Goal: Information Seeking & Learning: Learn about a topic

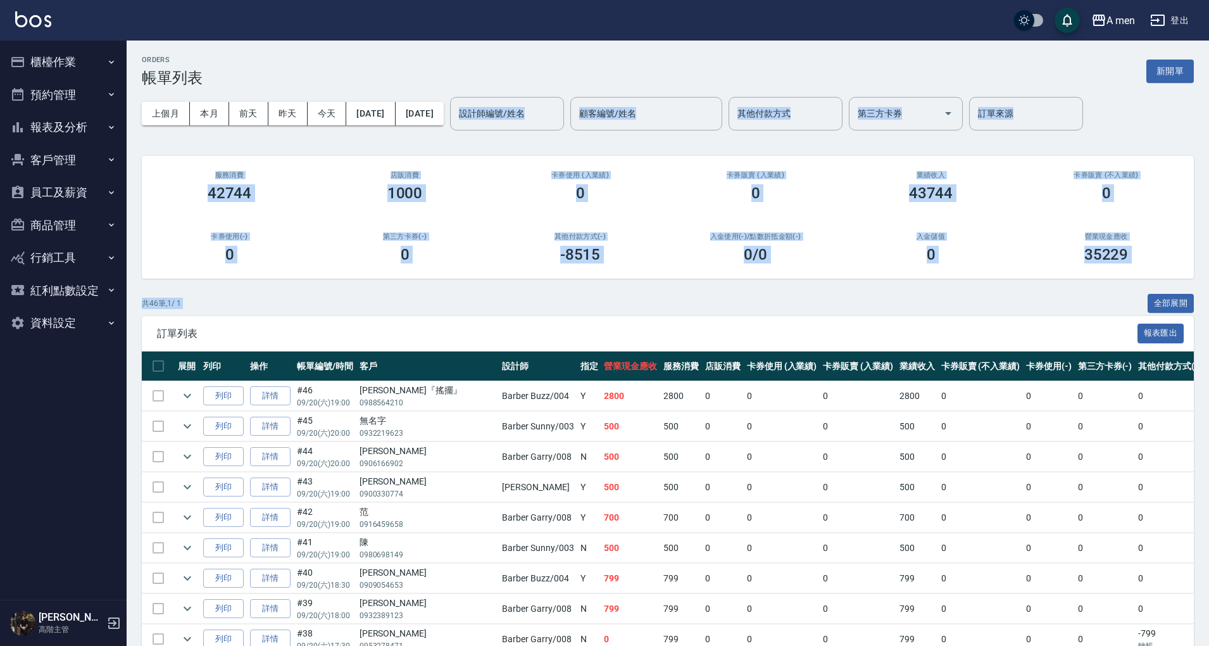
click at [908, 242] on div "入金儲值 0" at bounding box center [930, 247] width 175 height 61
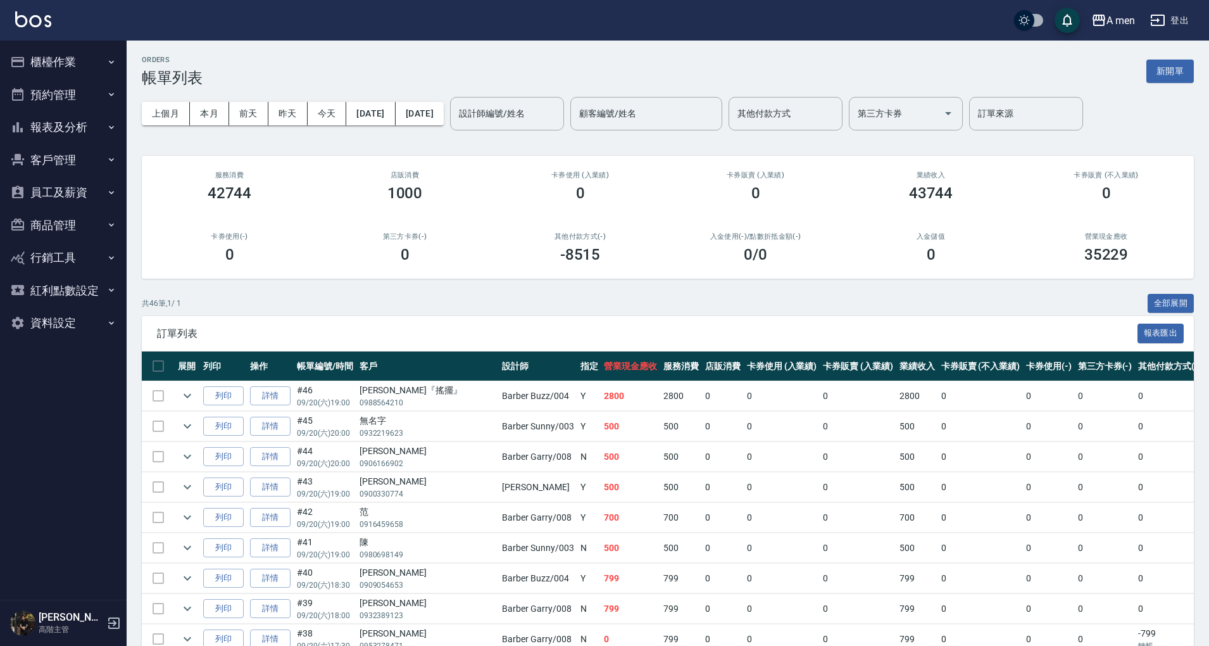
drag, startPoint x: 90, startPoint y: 50, endPoint x: 92, endPoint y: 83, distance: 33.0
click at [92, 83] on ul "櫃檯作業 打帳單 帳單列表 營業儀表板 現金收支登錄 高階收支登錄 材料自購登錄 每日結帳 排班表 現場電腦打卡 掃碼打卡 預約管理 預約管理 單日預約紀錄 …" at bounding box center [63, 193] width 116 height 304
click at [92, 83] on button "預約管理" at bounding box center [63, 94] width 116 height 33
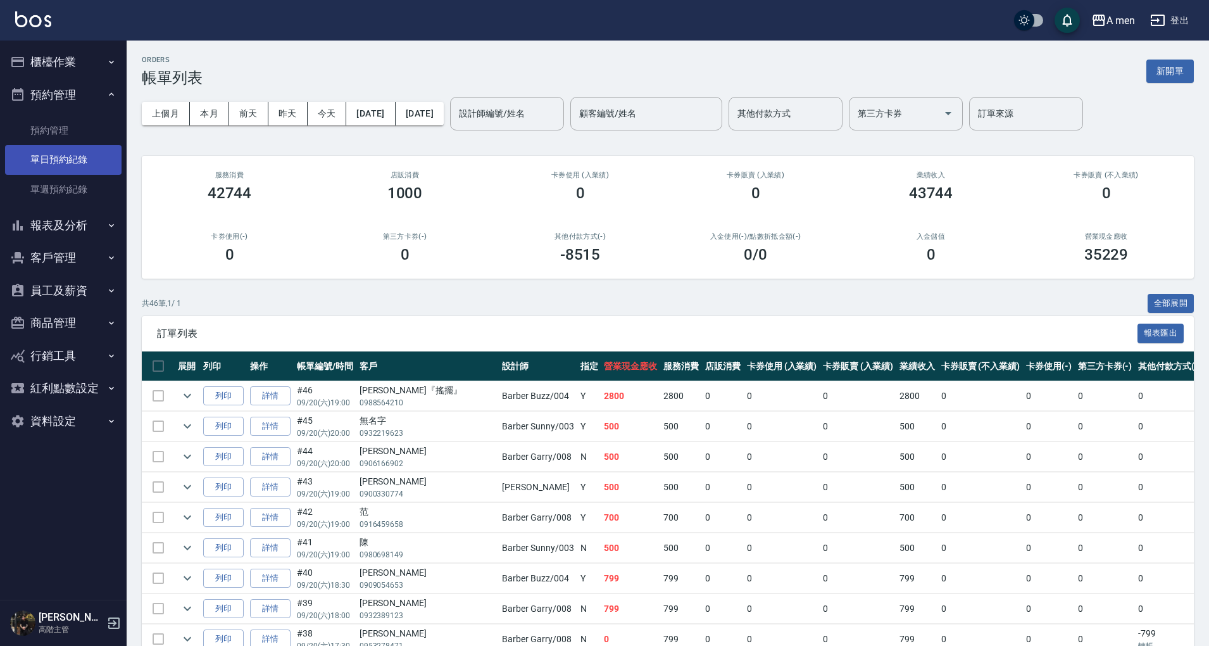
click at [85, 154] on link "單日預約紀錄" at bounding box center [63, 159] width 116 height 29
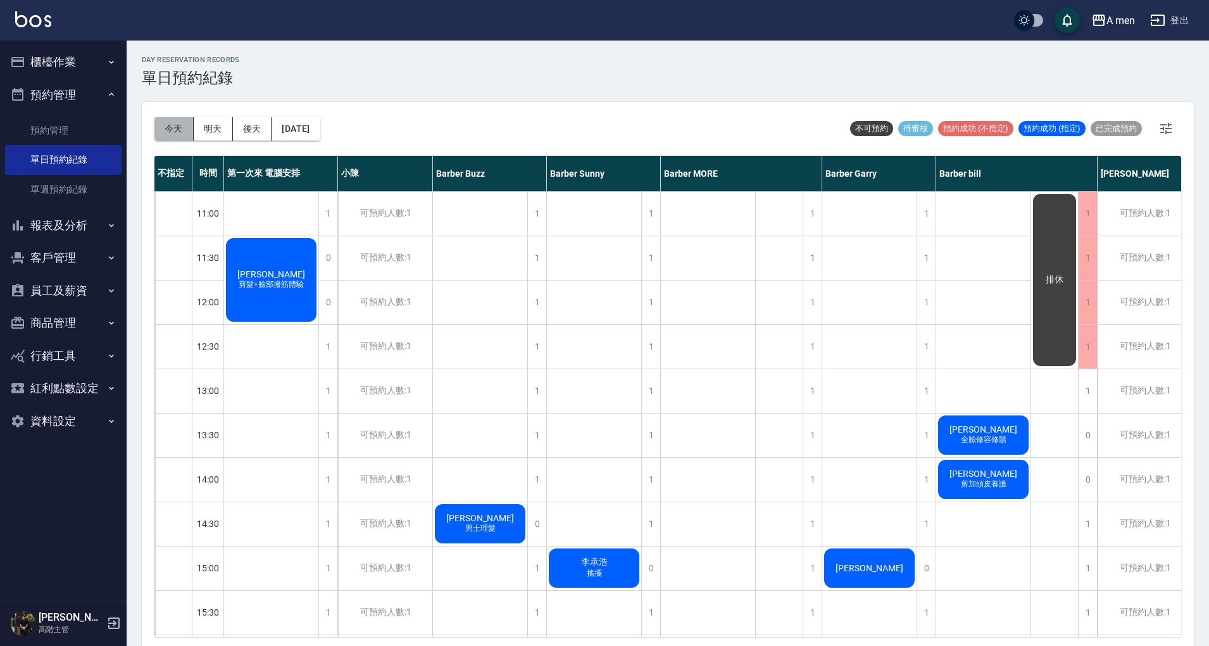
click at [177, 129] on button "今天" at bounding box center [173, 128] width 39 height 23
drag, startPoint x: 177, startPoint y: 129, endPoint x: 578, endPoint y: 196, distance: 407.5
click at [70, 235] on button "報表及分析" at bounding box center [63, 225] width 116 height 33
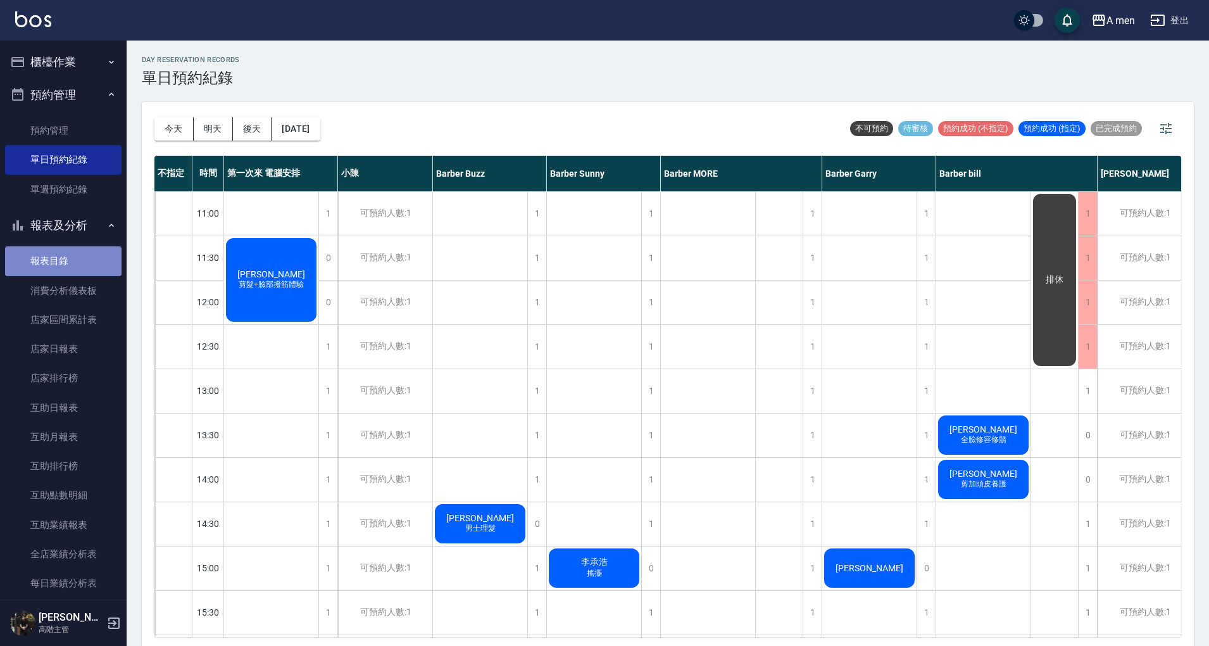
click at [78, 253] on link "報表目錄" at bounding box center [63, 260] width 116 height 29
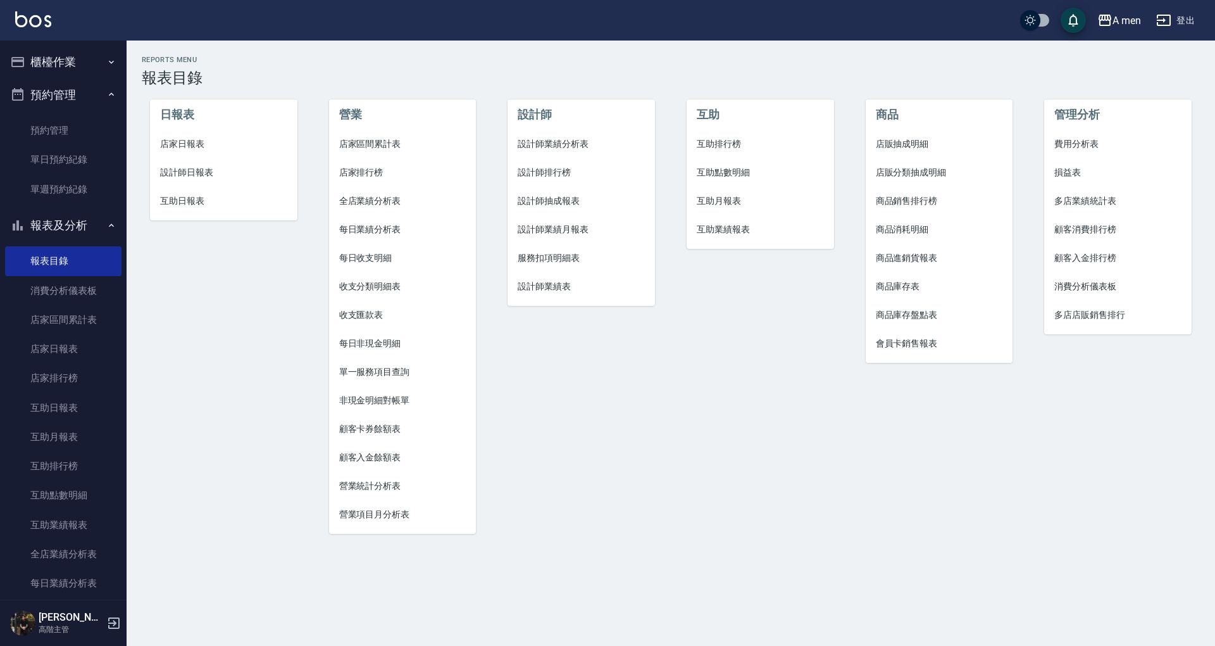
click at [380, 146] on span "店家區間累計表" at bounding box center [402, 143] width 127 height 13
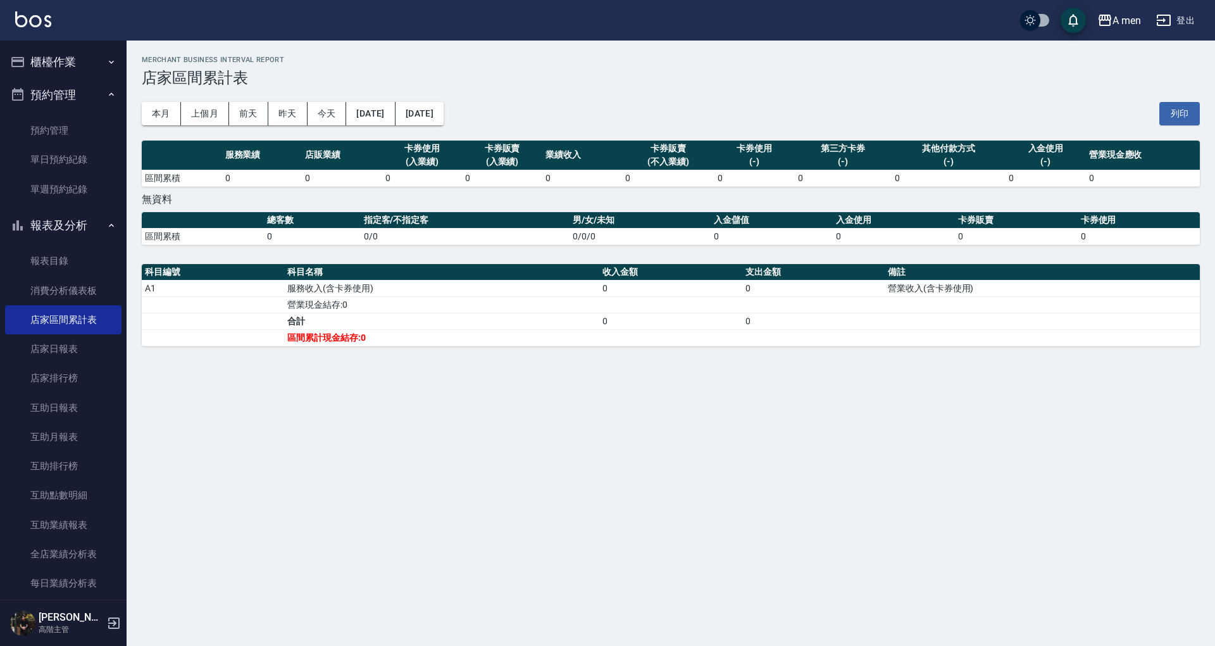
click at [78, 53] on button "櫃檯作業" at bounding box center [63, 62] width 116 height 33
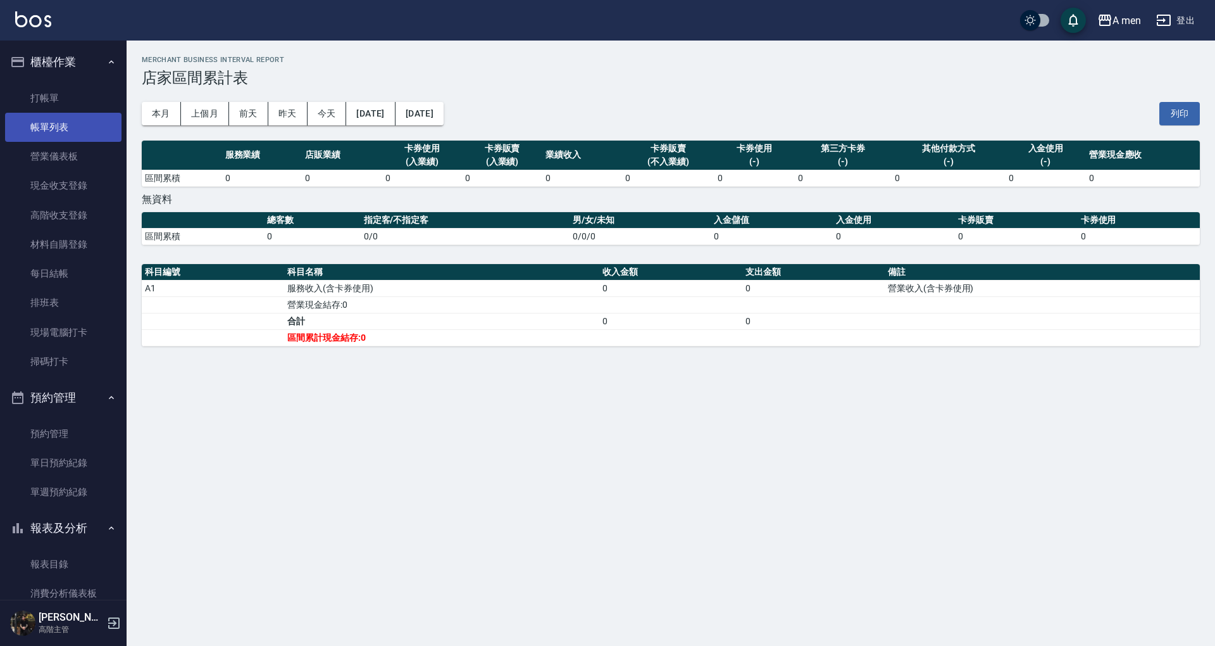
click at [87, 118] on link "帳單列表" at bounding box center [63, 127] width 116 height 29
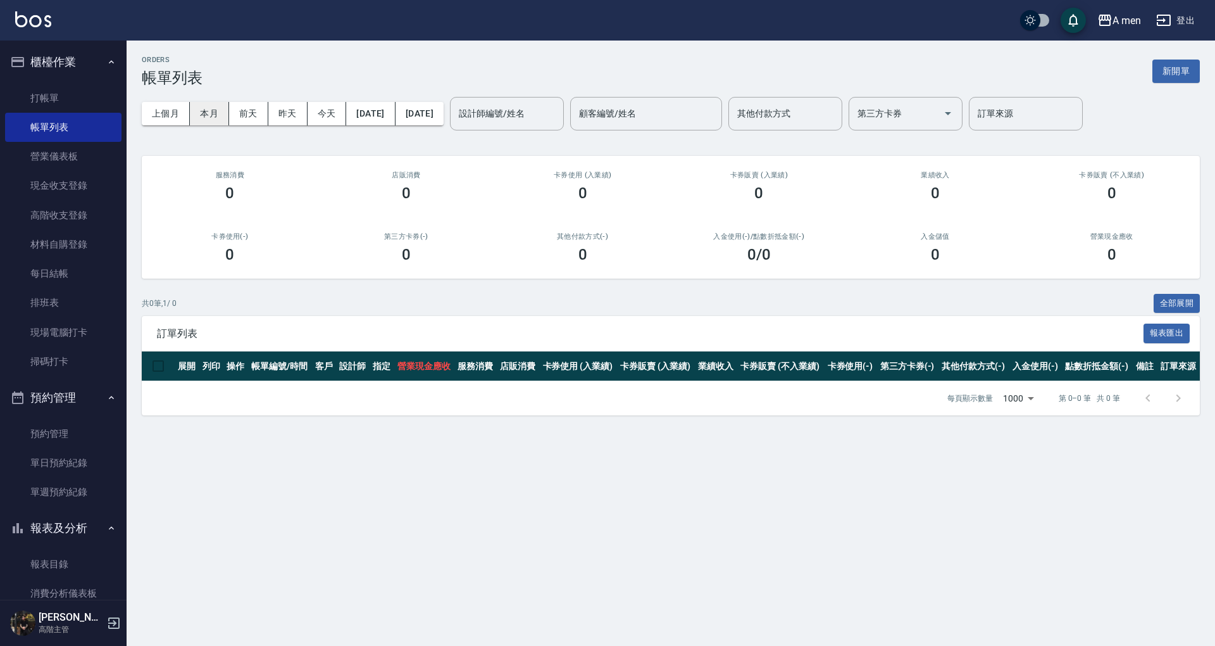
click at [213, 115] on button "本月" at bounding box center [209, 113] width 39 height 23
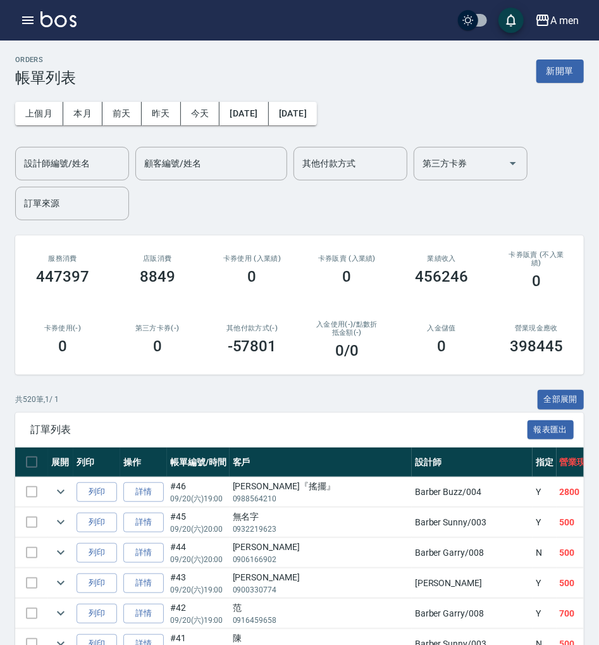
click at [270, 220] on div "設計師編號/姓名 設計師編號/姓名 顧客編號/姓名 顧客編號/姓名 其他付款方式 其他付款方式 第三方卡券 第三方卡券 訂單來源 訂單來源" at bounding box center [299, 183] width 569 height 73
click at [80, 161] on div "設計師編號/姓名 設計師編號/姓名" at bounding box center [72, 164] width 114 height 34
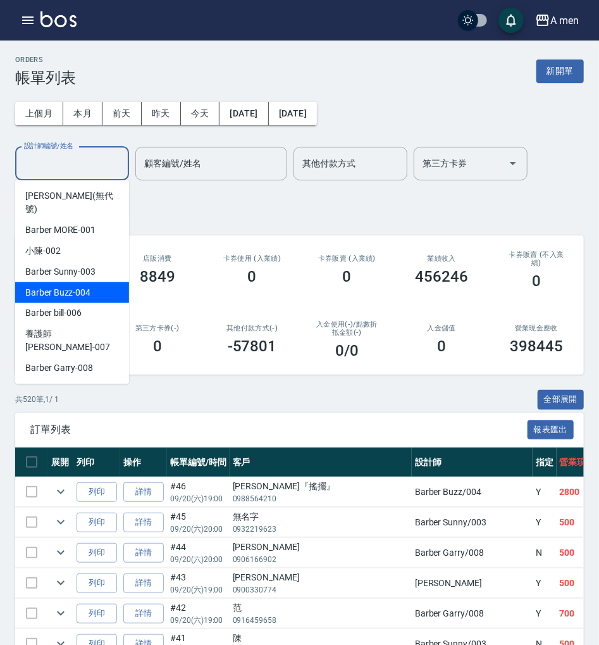
drag, startPoint x: 78, startPoint y: 274, endPoint x: 552, endPoint y: 246, distance: 474.2
click at [78, 286] on span "Barber Buzz -004" at bounding box center [57, 292] width 65 height 13
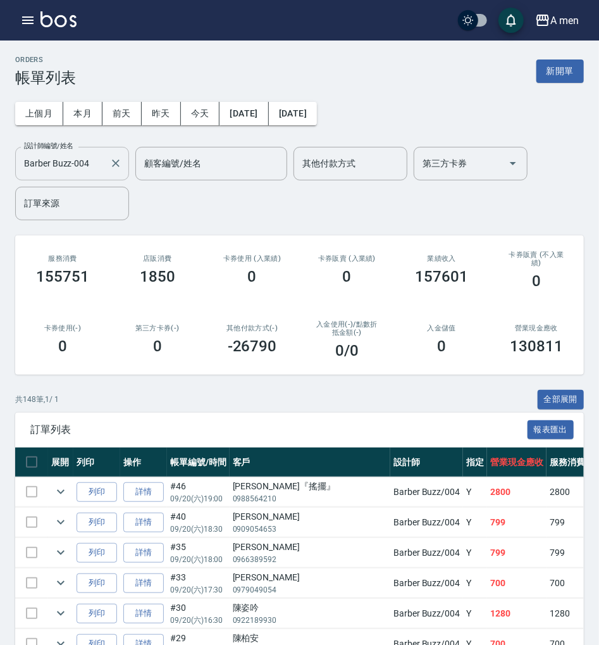
drag, startPoint x: 63, startPoint y: 168, endPoint x: 82, endPoint y: 177, distance: 21.0
click at [63, 168] on input "Barber Buzz-004" at bounding box center [63, 164] width 84 height 22
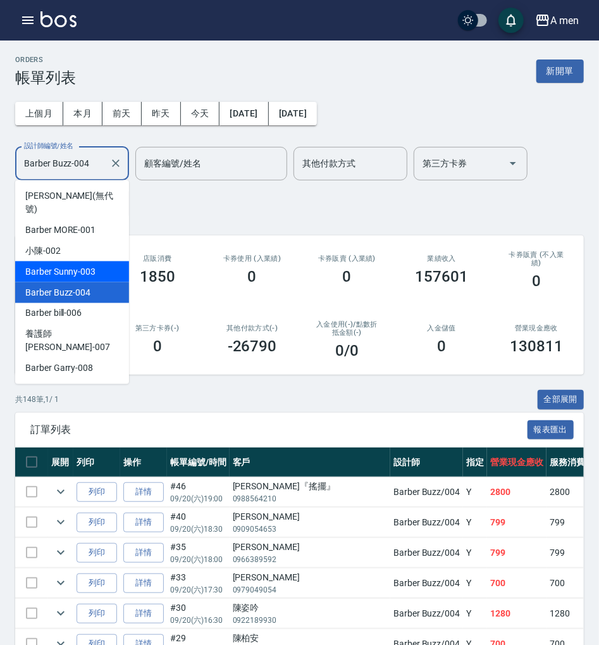
click at [101, 261] on div "Barber Sunny -003" at bounding box center [72, 271] width 114 height 21
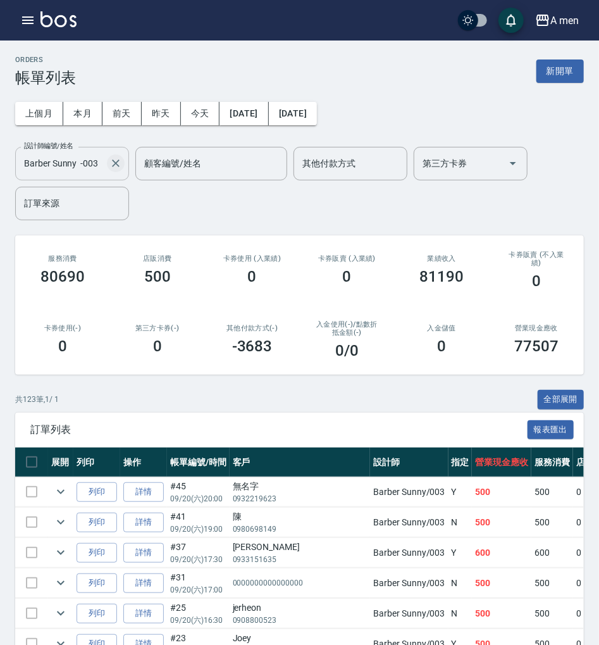
drag, startPoint x: 42, startPoint y: 163, endPoint x: 114, endPoint y: 160, distance: 71.6
click at [42, 163] on input "Barber Sunny -003" at bounding box center [63, 164] width 84 height 22
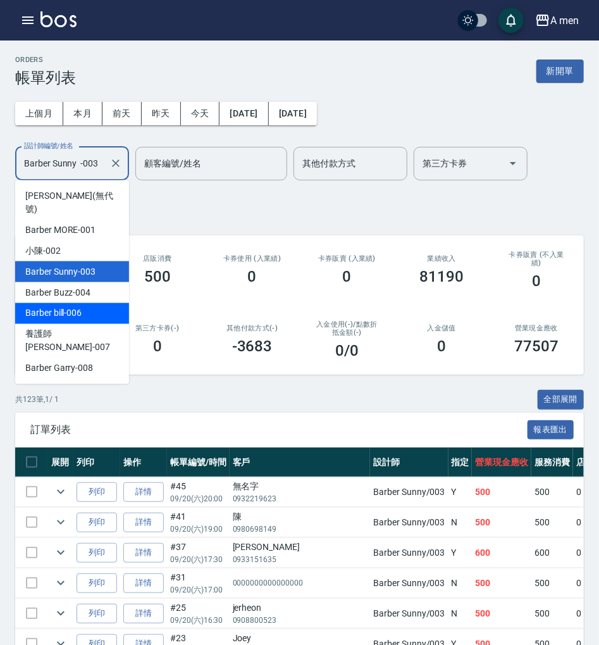
click at [85, 303] on div "Barber bill -006" at bounding box center [72, 313] width 114 height 21
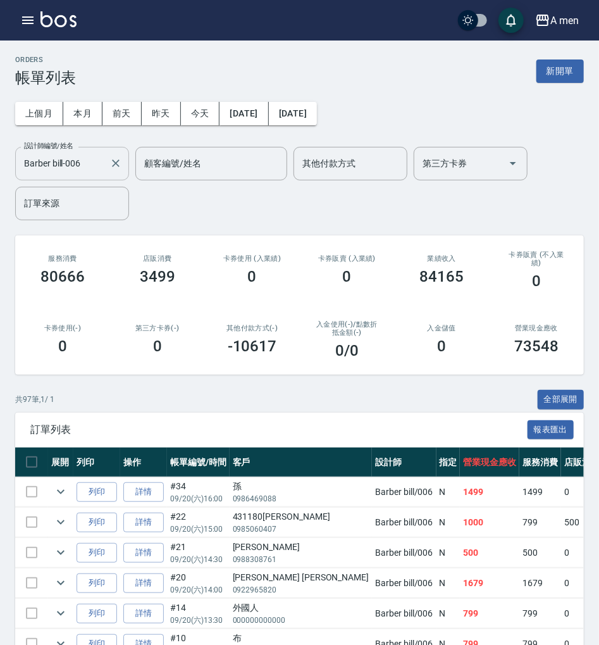
click at [56, 166] on input "Barber bill-006" at bounding box center [63, 164] width 84 height 22
click at [91, 161] on input "Barber bill-006" at bounding box center [63, 164] width 84 height 22
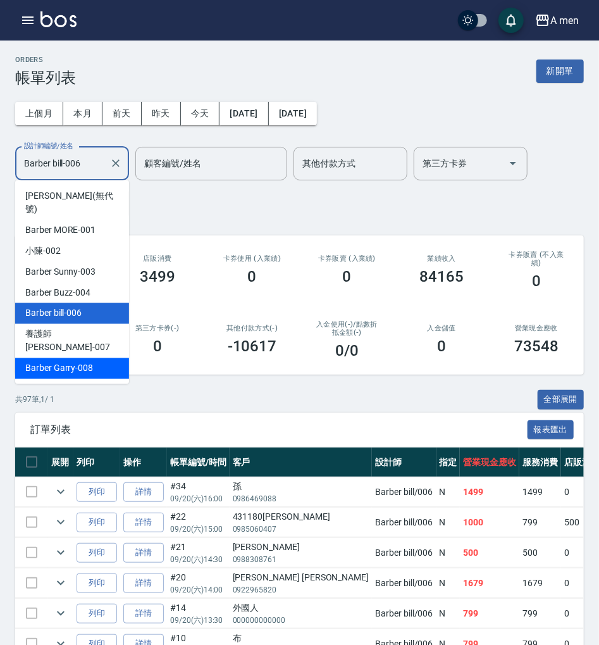
click at [61, 362] on span "Barber Garry -008" at bounding box center [59, 368] width 68 height 13
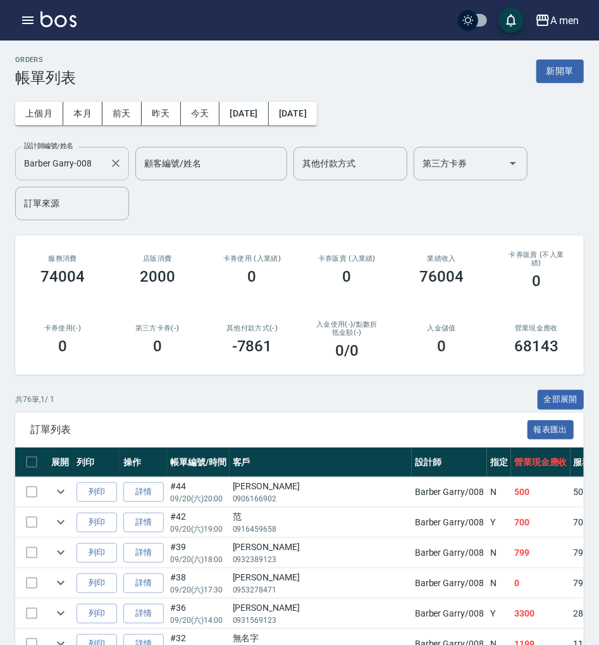
drag, startPoint x: 45, startPoint y: 161, endPoint x: 58, endPoint y: 158, distance: 13.7
click at [47, 161] on input "Barber Garry-008" at bounding box center [63, 164] width 84 height 22
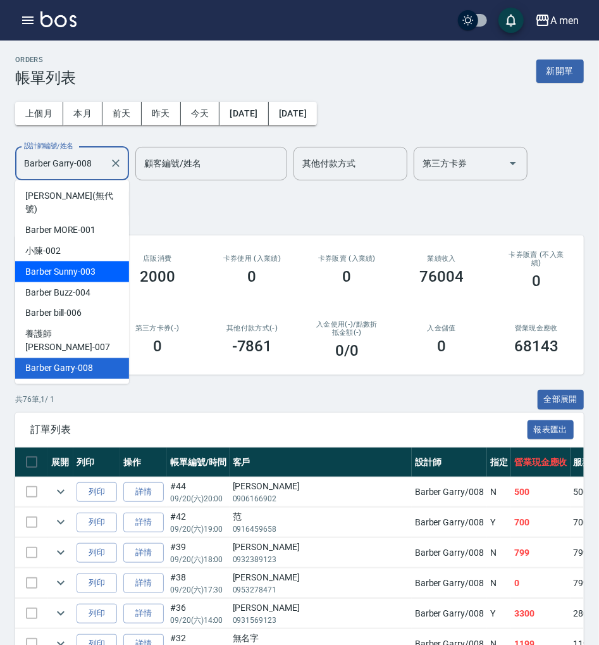
click at [90, 265] on span "Barber Sunny -003" at bounding box center [60, 271] width 70 height 13
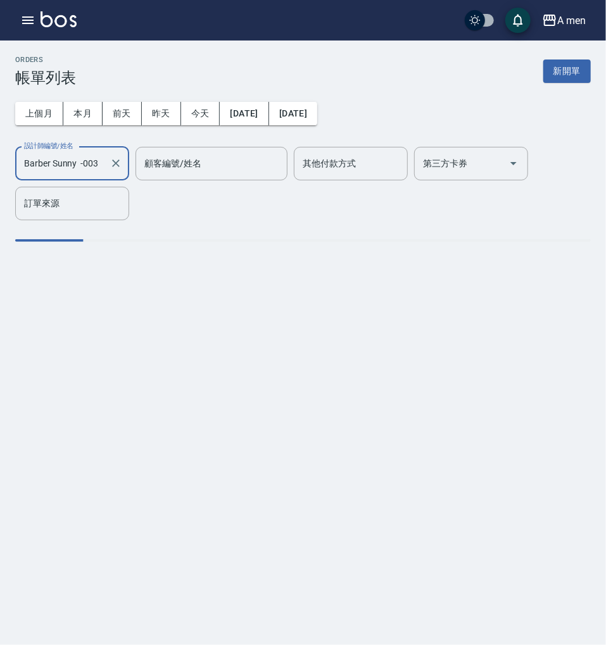
click at [97, 162] on input "Barber Sunny -003" at bounding box center [63, 164] width 84 height 22
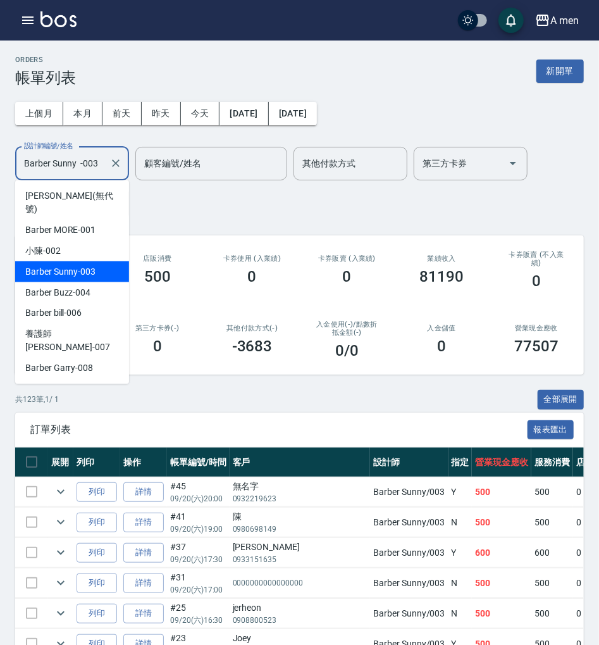
click at [280, 215] on div "設計師編號/姓名 [PERSON_NAME] [PERSON_NAME] -003 設計師編號/姓名 顧客編號/姓名 顧客編號/姓名 其他付款方式 其他付款方…" at bounding box center [299, 183] width 569 height 73
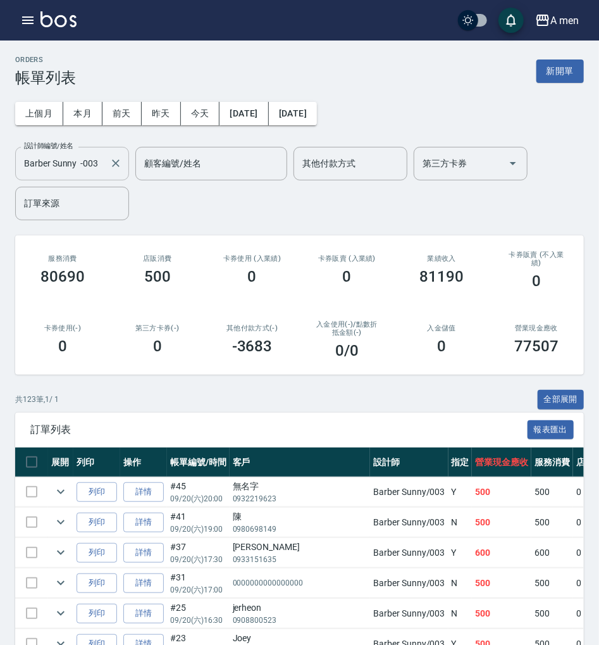
click at [97, 166] on input "Barber Sunny -003" at bounding box center [63, 164] width 84 height 22
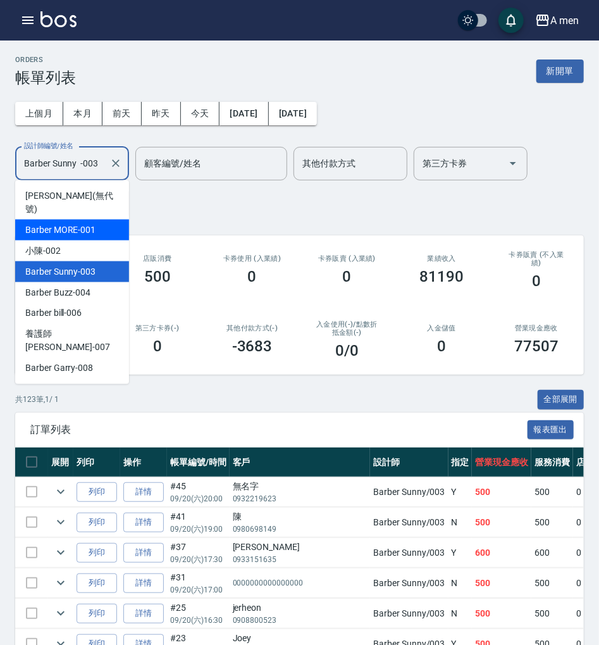
click at [95, 220] on div "Barber MORE -001" at bounding box center [72, 230] width 114 height 21
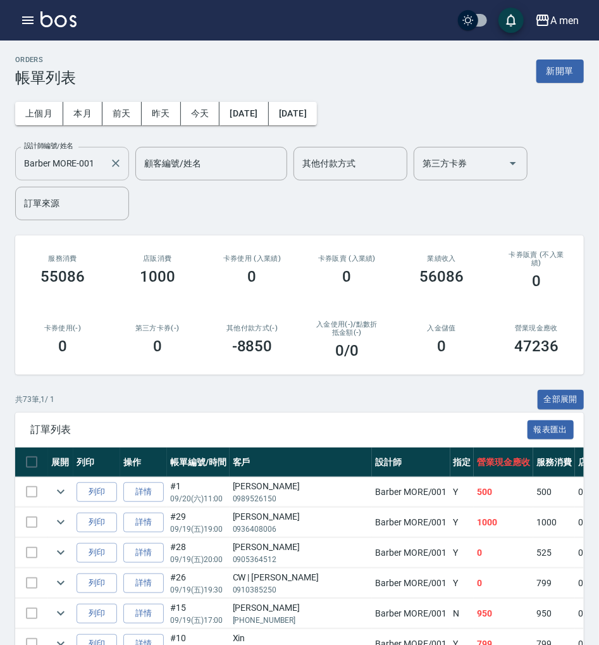
drag, startPoint x: 85, startPoint y: 154, endPoint x: 91, endPoint y: 168, distance: 15.0
click at [85, 154] on input "Barber MORE-001" at bounding box center [63, 164] width 84 height 22
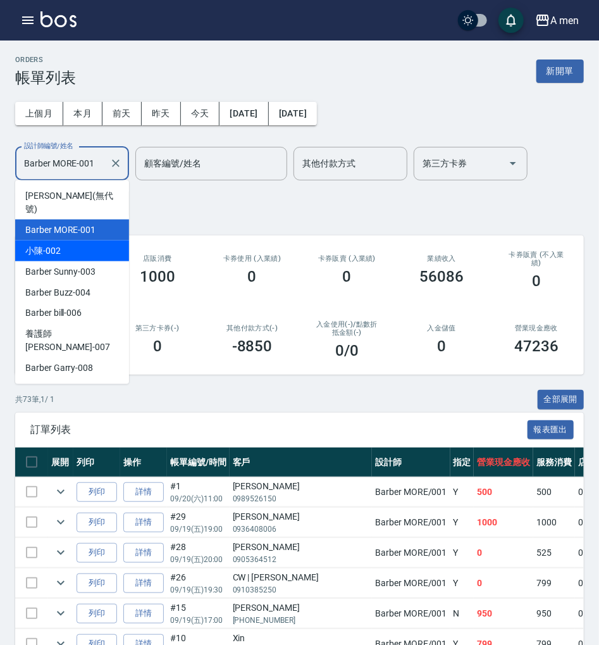
click at [95, 241] on div "小陳 -002" at bounding box center [72, 251] width 114 height 21
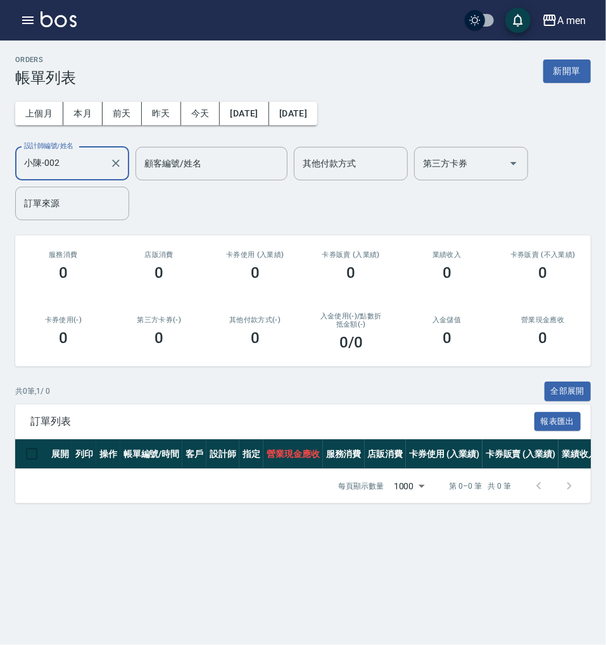
click at [42, 154] on input "小陳-002" at bounding box center [63, 164] width 84 height 22
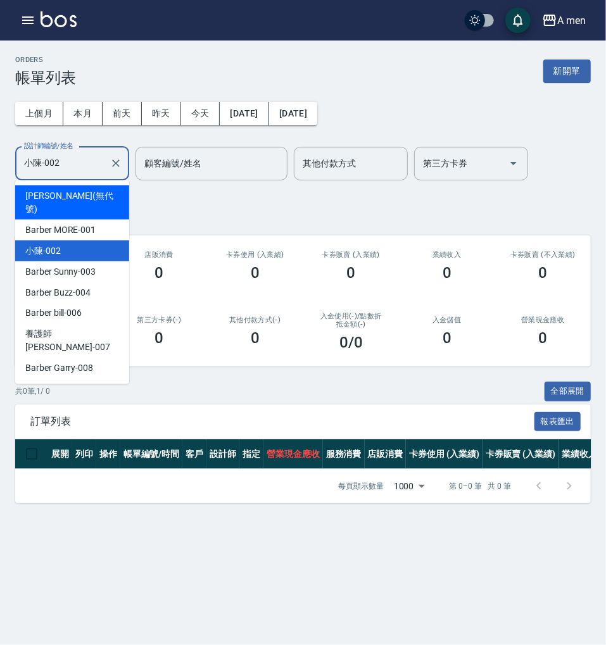
click at [80, 197] on span "[PERSON_NAME] (無代號)" at bounding box center [72, 202] width 94 height 27
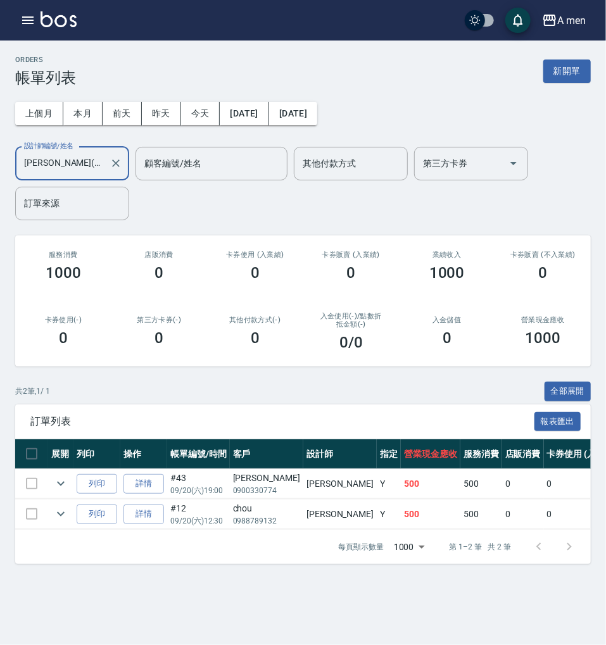
click at [93, 166] on input "[PERSON_NAME](無代號)" at bounding box center [63, 164] width 84 height 22
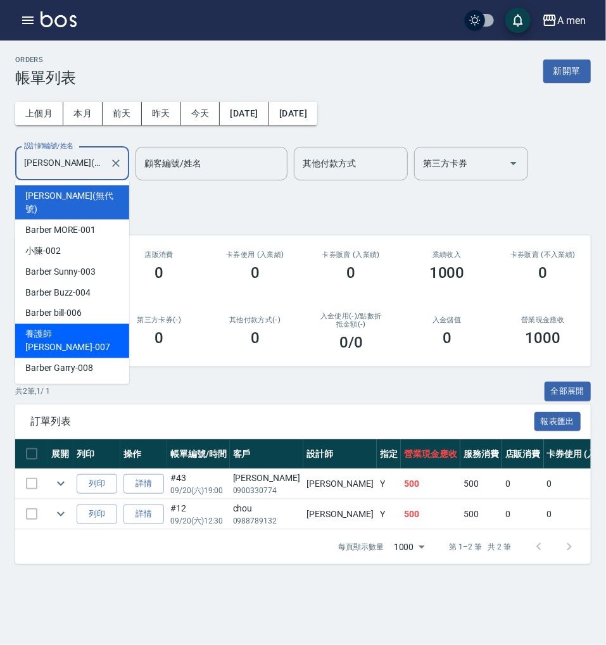
click at [90, 324] on div "養護師 [PERSON_NAME] -007" at bounding box center [72, 341] width 114 height 34
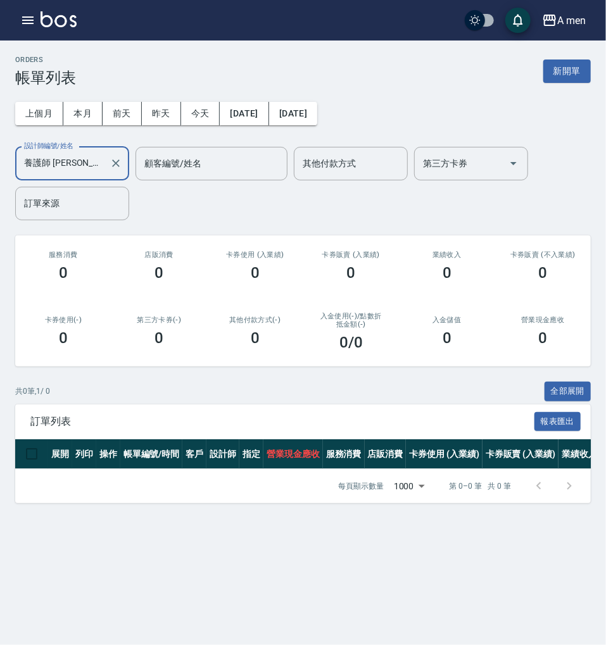
click at [96, 167] on input "養護師 [PERSON_NAME]-007" at bounding box center [63, 164] width 84 height 22
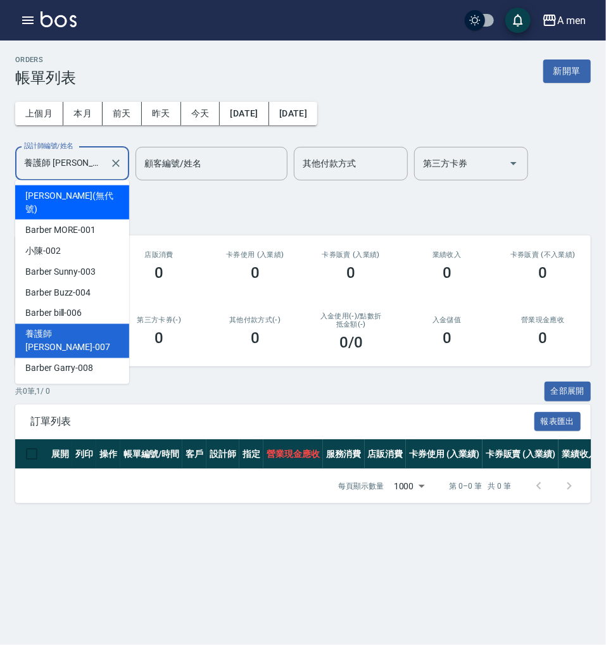
click at [94, 193] on div "[PERSON_NAME] (無代號)" at bounding box center [72, 202] width 114 height 34
type input "[PERSON_NAME](無代號)"
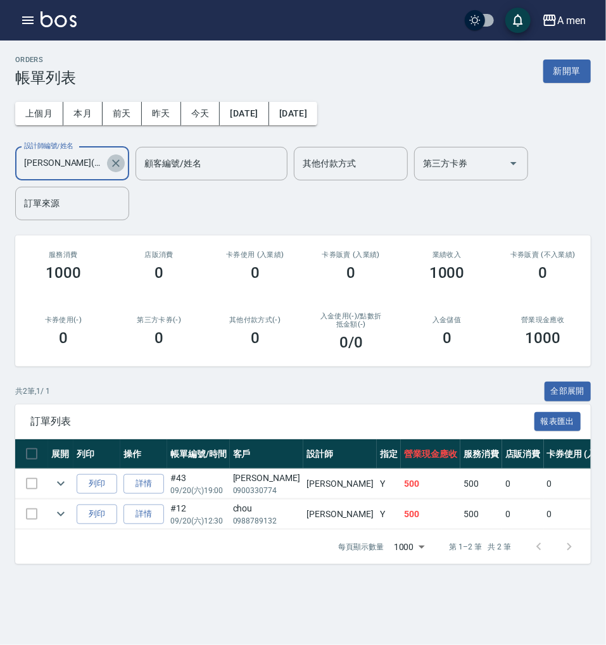
click at [116, 165] on icon "Clear" at bounding box center [116, 163] width 8 height 8
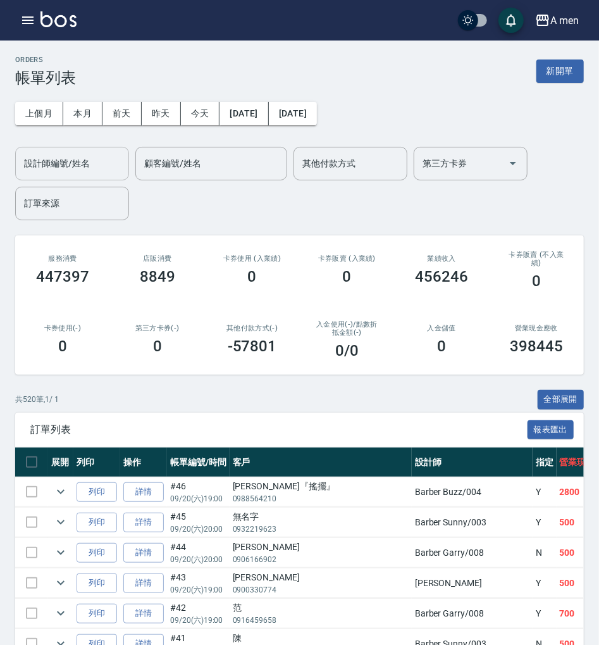
click at [472, 280] on div "456246" at bounding box center [441, 277] width 65 height 18
click at [92, 173] on input "設計師編號/姓名" at bounding box center [72, 164] width 103 height 22
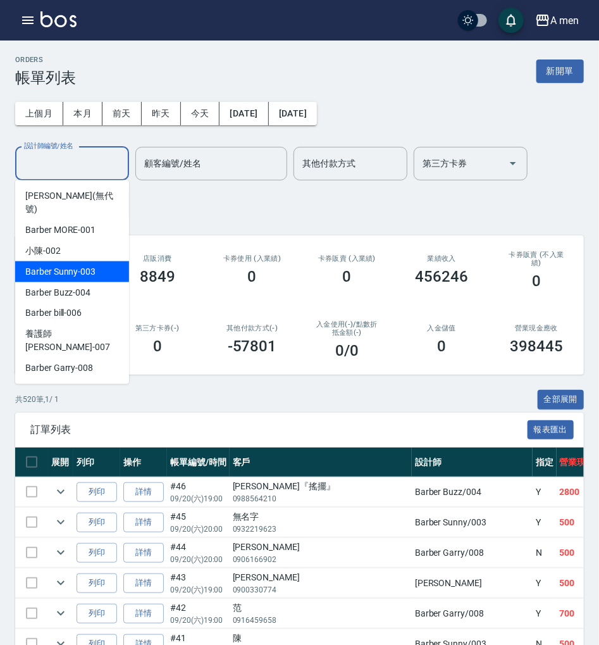
click at [88, 265] on span "Barber Sunny -003" at bounding box center [60, 271] width 70 height 13
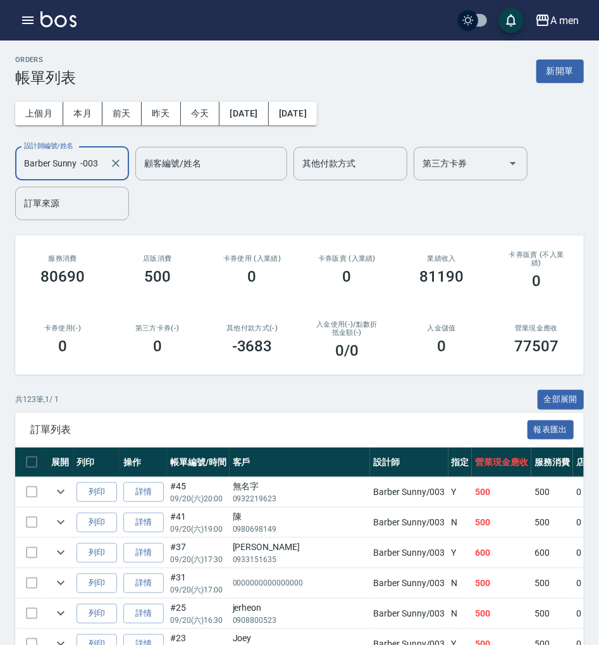
click at [77, 150] on div "Barber Sunny -003 設計師編號/姓名" at bounding box center [72, 164] width 114 height 34
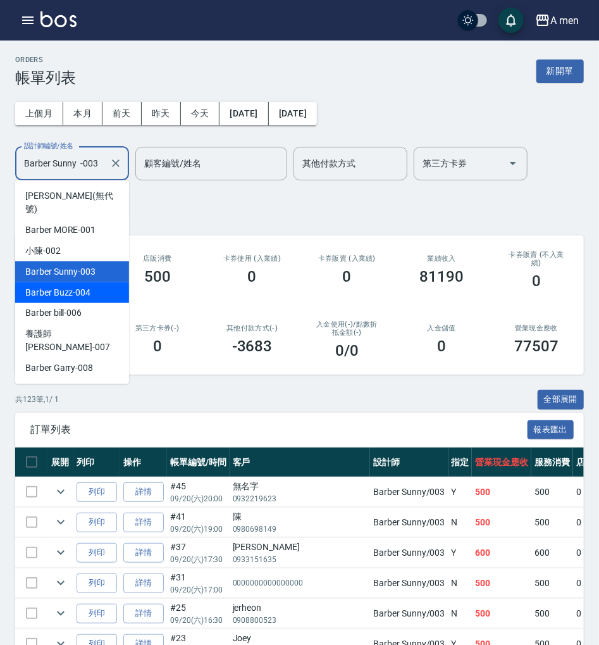
click at [91, 282] on div "Barber Buzz -004" at bounding box center [72, 292] width 114 height 21
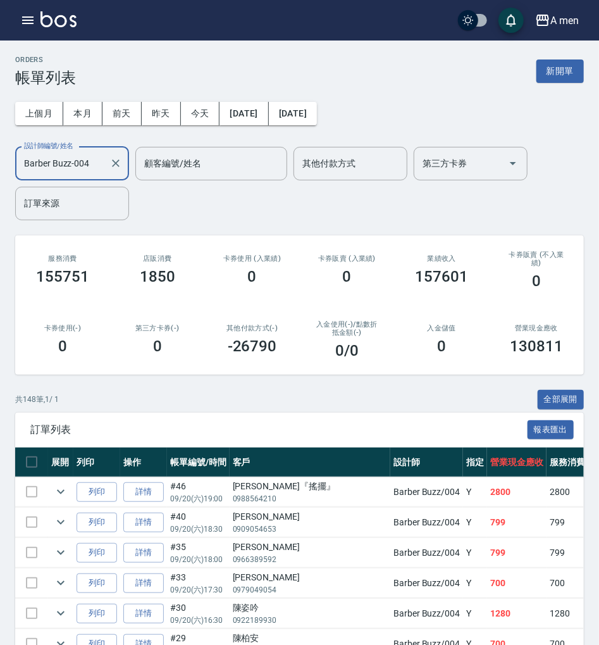
click at [62, 153] on input "Barber Buzz-004" at bounding box center [63, 164] width 84 height 22
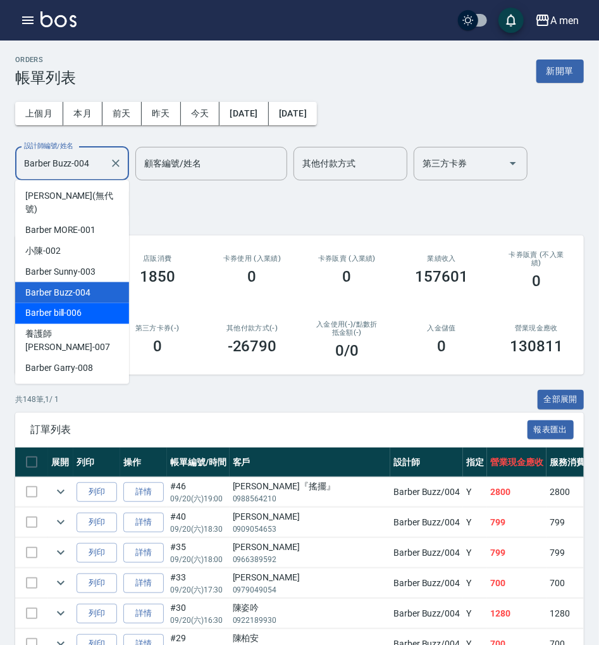
click at [82, 303] on div "Barber bill -006" at bounding box center [72, 313] width 114 height 21
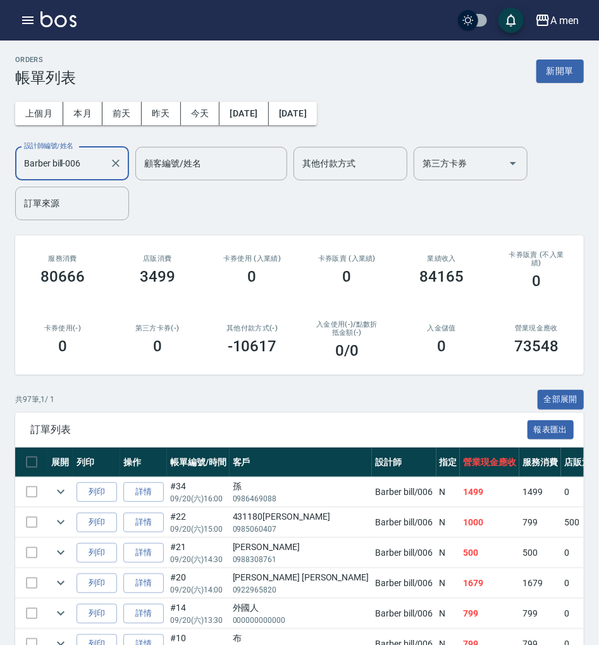
click at [73, 163] on input "Barber bill-006" at bounding box center [63, 164] width 84 height 22
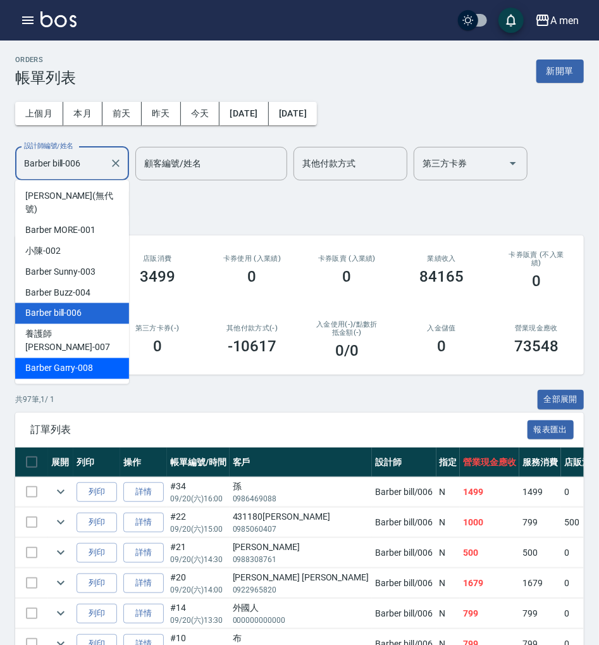
click at [72, 362] on span "Barber Garry -008" at bounding box center [59, 368] width 68 height 13
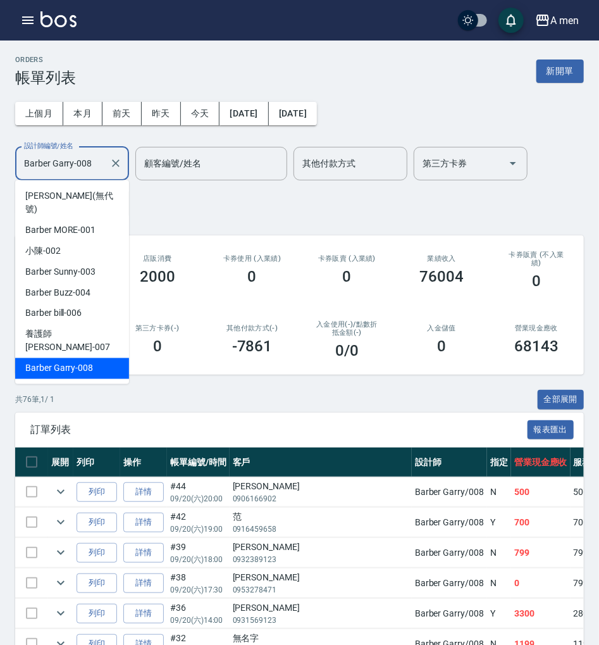
click at [47, 168] on input "Barber Garry-008" at bounding box center [63, 164] width 84 height 22
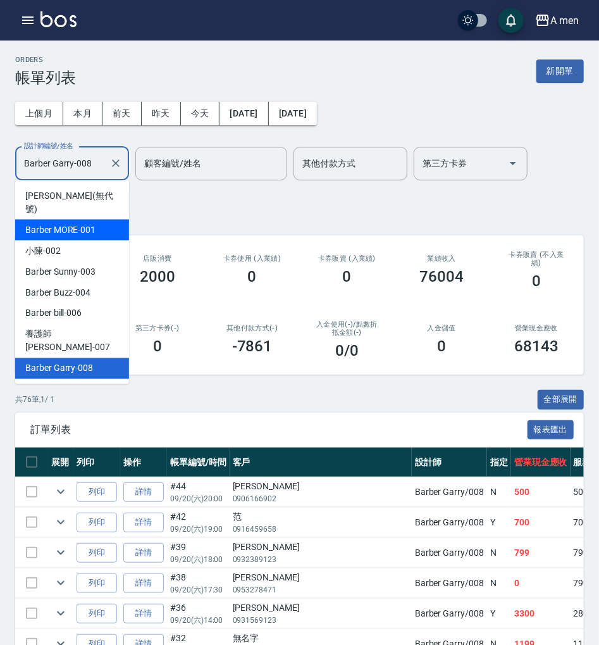
click at [87, 223] on span "Barber MORE -001" at bounding box center [60, 229] width 70 height 13
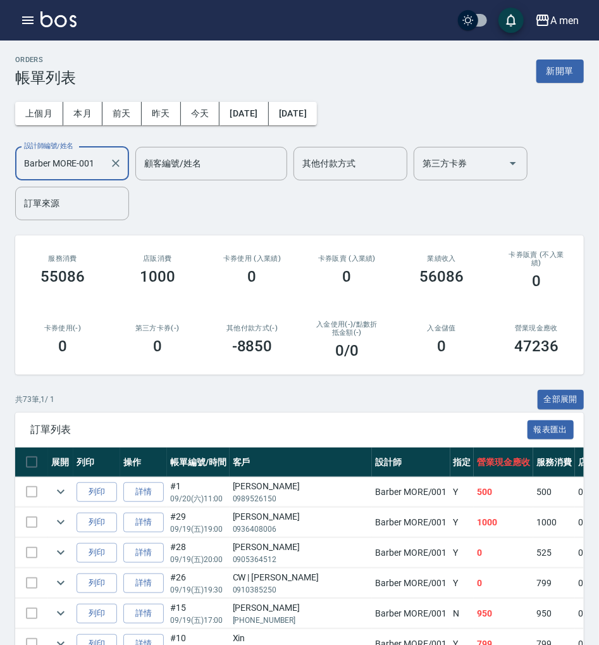
click at [73, 158] on input "Barber MORE-001" at bounding box center [63, 164] width 84 height 22
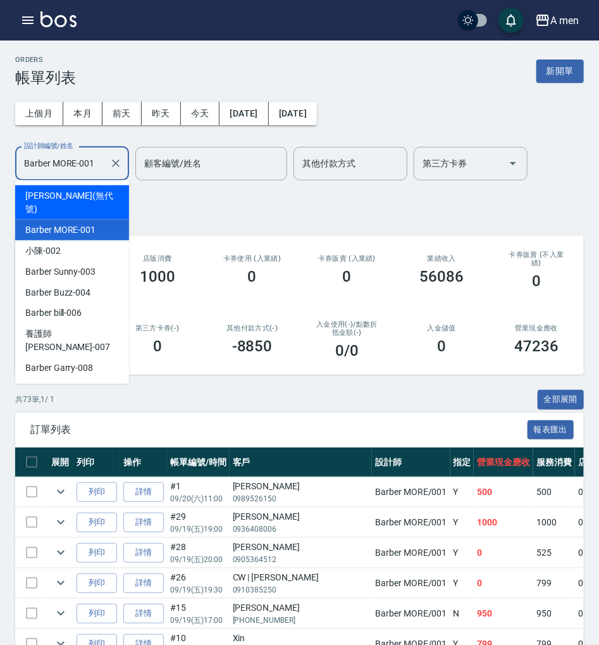
click at [82, 192] on span "[PERSON_NAME] (無代號)" at bounding box center [72, 202] width 94 height 27
type input "[PERSON_NAME](無代號)"
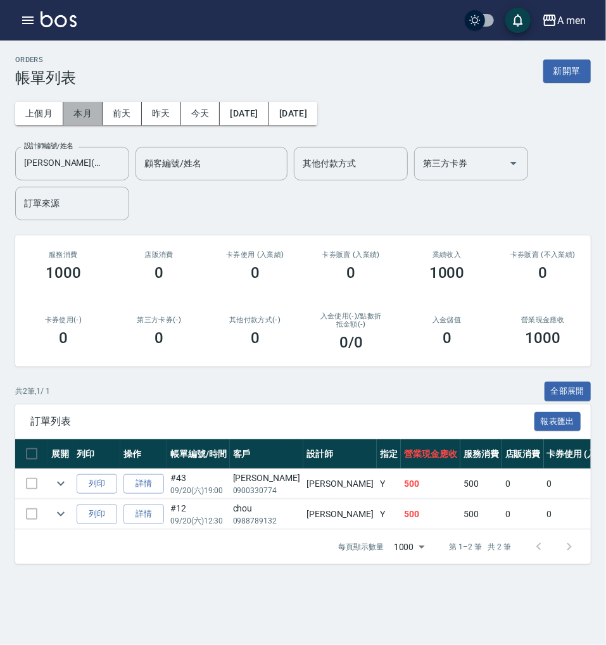
click at [73, 110] on button "本月" at bounding box center [82, 113] width 39 height 23
click at [87, 118] on button "本月" at bounding box center [82, 113] width 39 height 23
click at [49, 118] on button "上個月" at bounding box center [39, 113] width 48 height 23
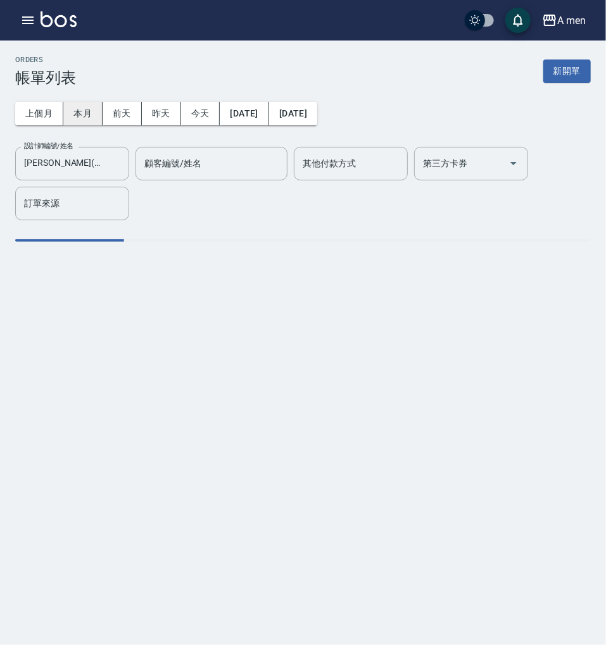
click at [75, 118] on button "本月" at bounding box center [82, 113] width 39 height 23
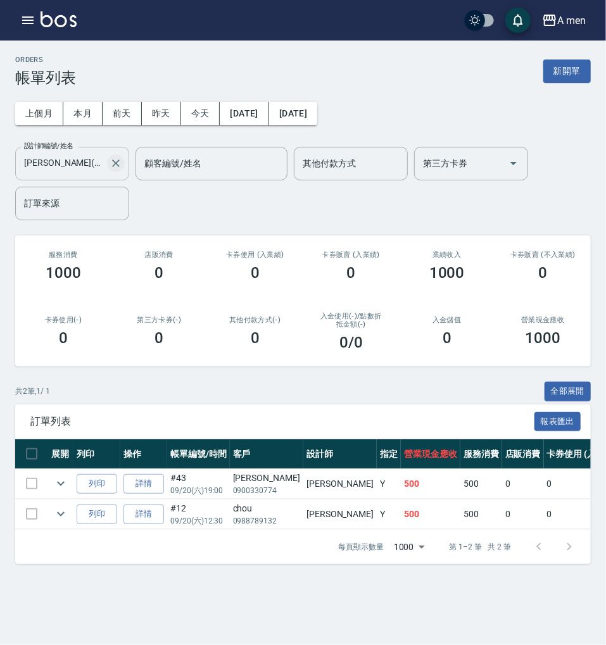
click at [113, 161] on icon "Clear" at bounding box center [115, 163] width 13 height 13
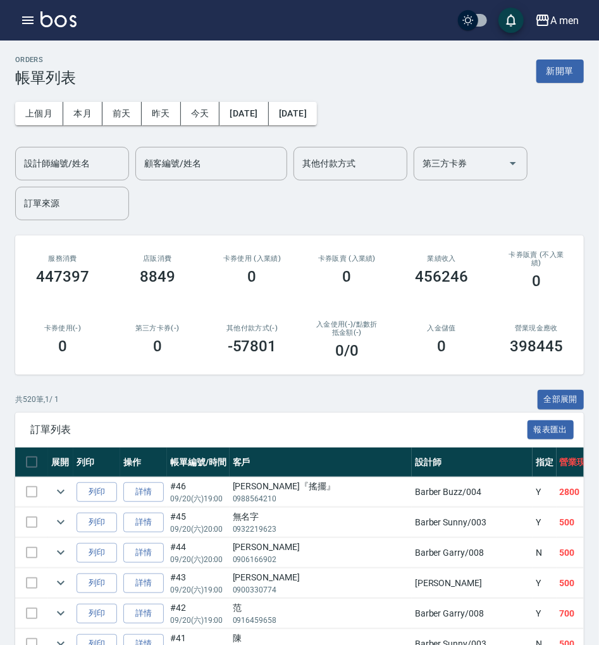
click at [311, 365] on div "入金使用(-) /點數折抵金額(-) 0 /0" at bounding box center [346, 340] width 95 height 70
click at [28, 34] on div "A men 登出" at bounding box center [299, 20] width 599 height 41
click at [29, 23] on icon "button" at bounding box center [27, 20] width 15 height 15
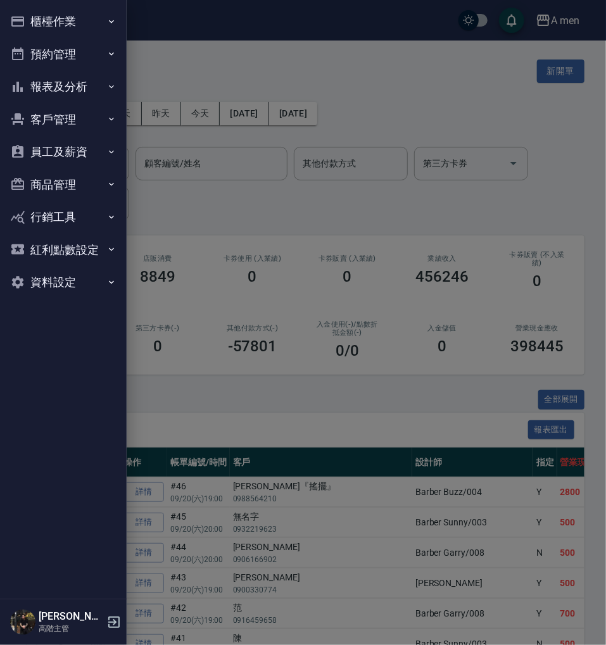
click at [82, 114] on button "客戶管理" at bounding box center [63, 119] width 116 height 33
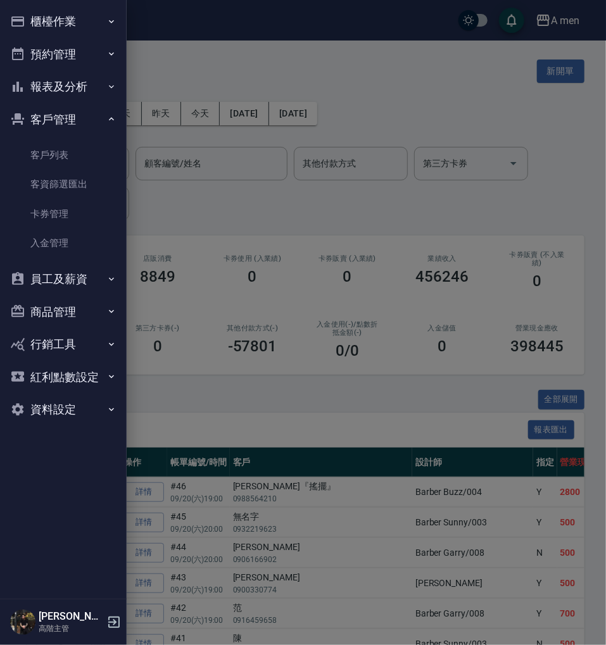
click at [76, 68] on button "預約管理" at bounding box center [63, 54] width 116 height 33
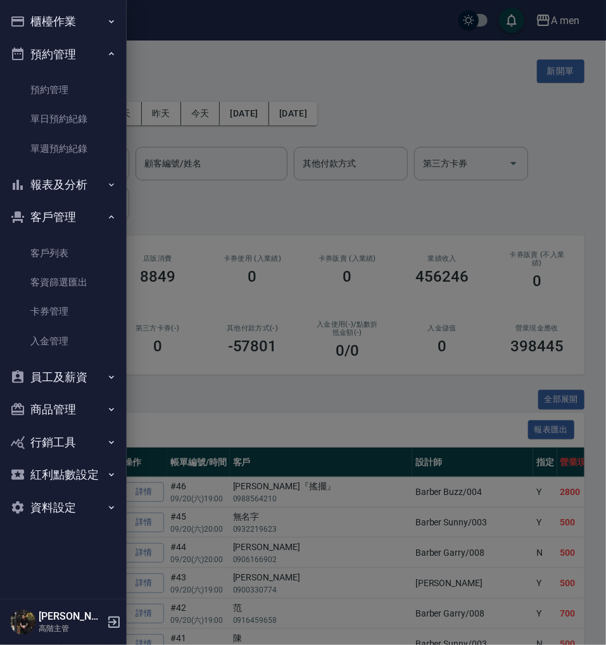
click at [79, 175] on button "報表及分析" at bounding box center [63, 184] width 116 height 33
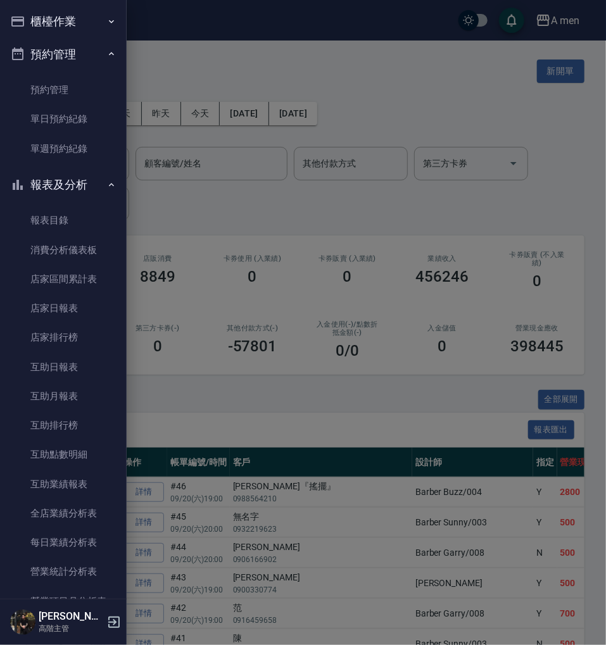
click at [88, 228] on link "報表目錄" at bounding box center [63, 220] width 116 height 29
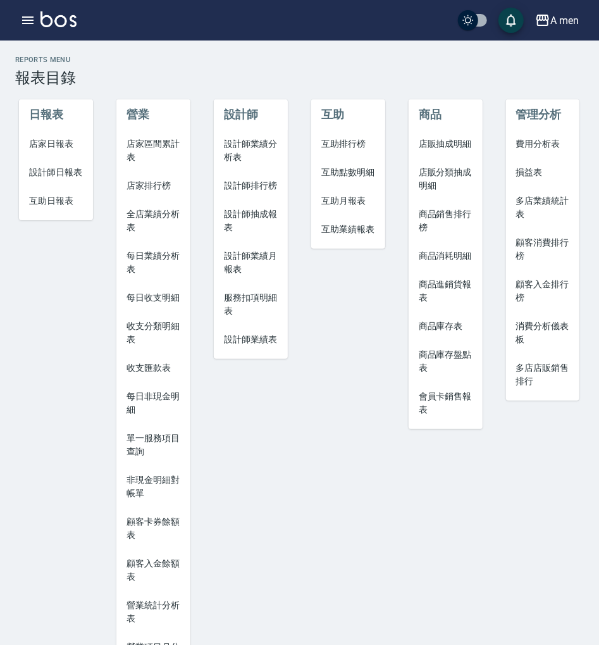
drag, startPoint x: 255, startPoint y: 139, endPoint x: 258, endPoint y: 163, distance: 24.3
click at [255, 139] on span "設計師業績分析表" at bounding box center [251, 150] width 54 height 27
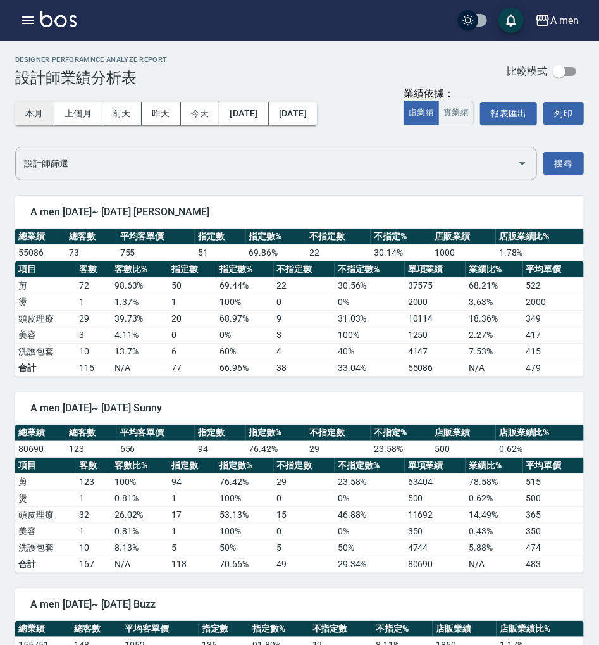
click at [43, 109] on button "本月" at bounding box center [34, 113] width 39 height 23
click at [211, 377] on div "A men [DATE]~ [DATE] Sunny 總業績 總客數 平均客單價 指定數 指定數% 不指定數 不指定% 店販業績 店販業績比% 80690 1…" at bounding box center [292, 475] width 584 height 196
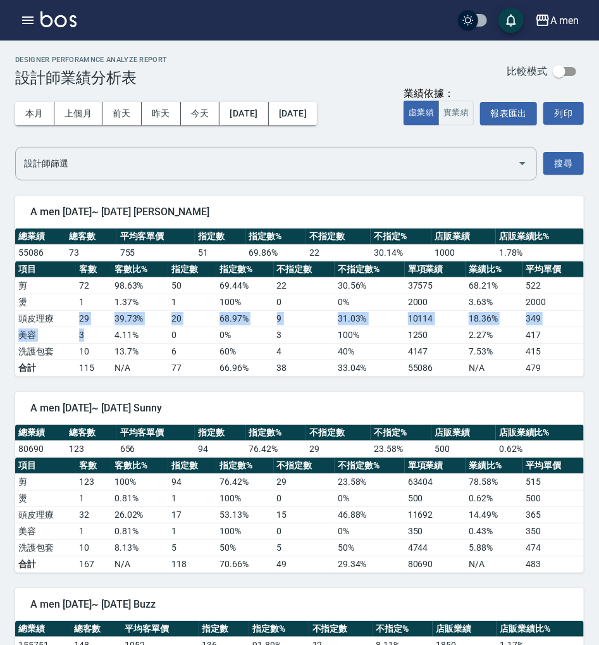
click at [97, 330] on tbody "剪 72 98.63 % 50 69.44 % 22 30.56 % 37575 68.21 % 522 燙 1 1.37 % 1 100 % 0 0 % 2…" at bounding box center [299, 326] width 569 height 99
drag, startPoint x: 91, startPoint y: 347, endPoint x: 86, endPoint y: 340, distance: 8.3
click at [90, 347] on td "10" at bounding box center [93, 351] width 35 height 16
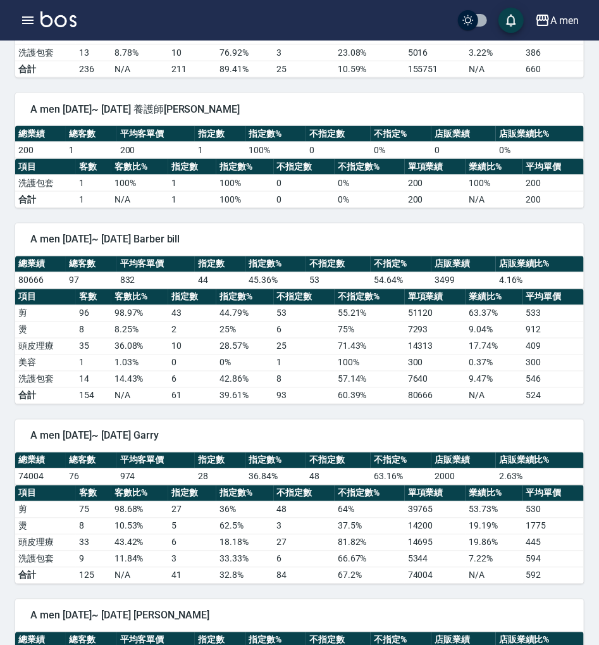
scroll to position [748, 0]
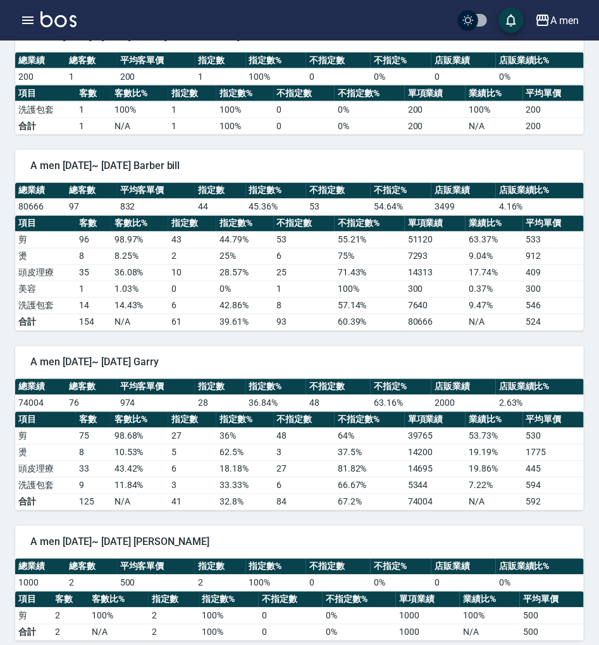
drag, startPoint x: 349, startPoint y: 268, endPoint x: 363, endPoint y: 255, distance: 19.7
click at [348, 265] on td "71.43 %" at bounding box center [370, 273] width 70 height 16
click at [33, 20] on icon "button" at bounding box center [27, 20] width 11 height 8
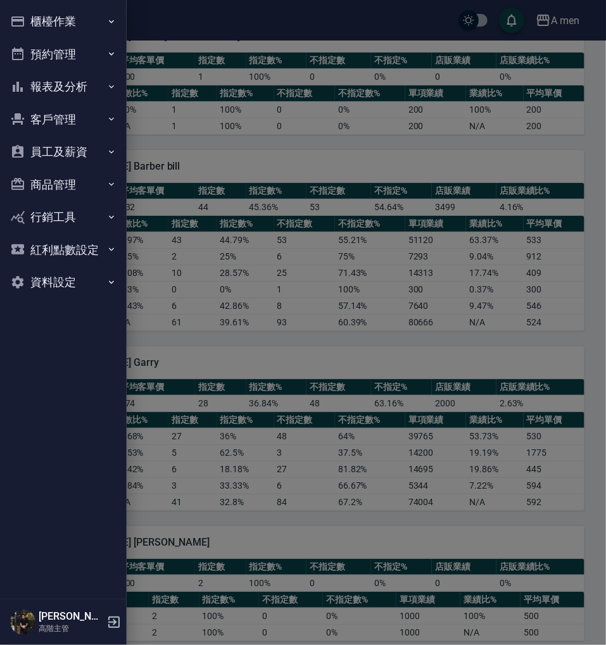
drag, startPoint x: 84, startPoint y: 89, endPoint x: 80, endPoint y: 109, distance: 20.6
click at [84, 89] on button "報表及分析" at bounding box center [63, 86] width 116 height 33
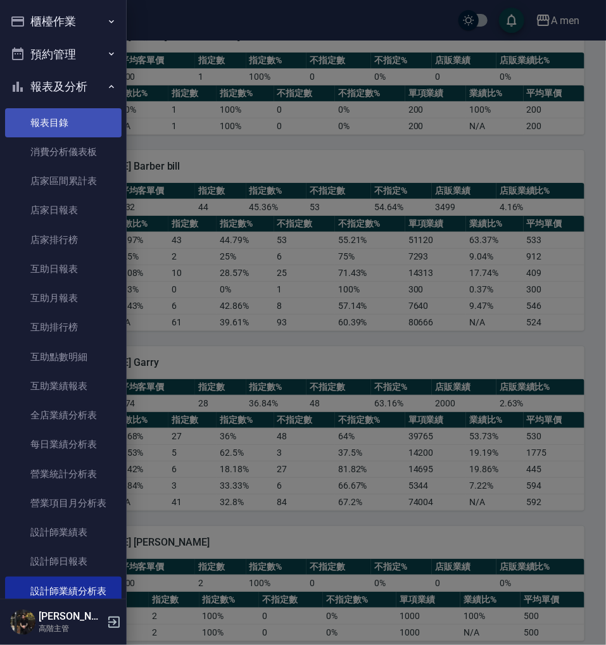
click at [82, 125] on link "報表目錄" at bounding box center [63, 122] width 116 height 29
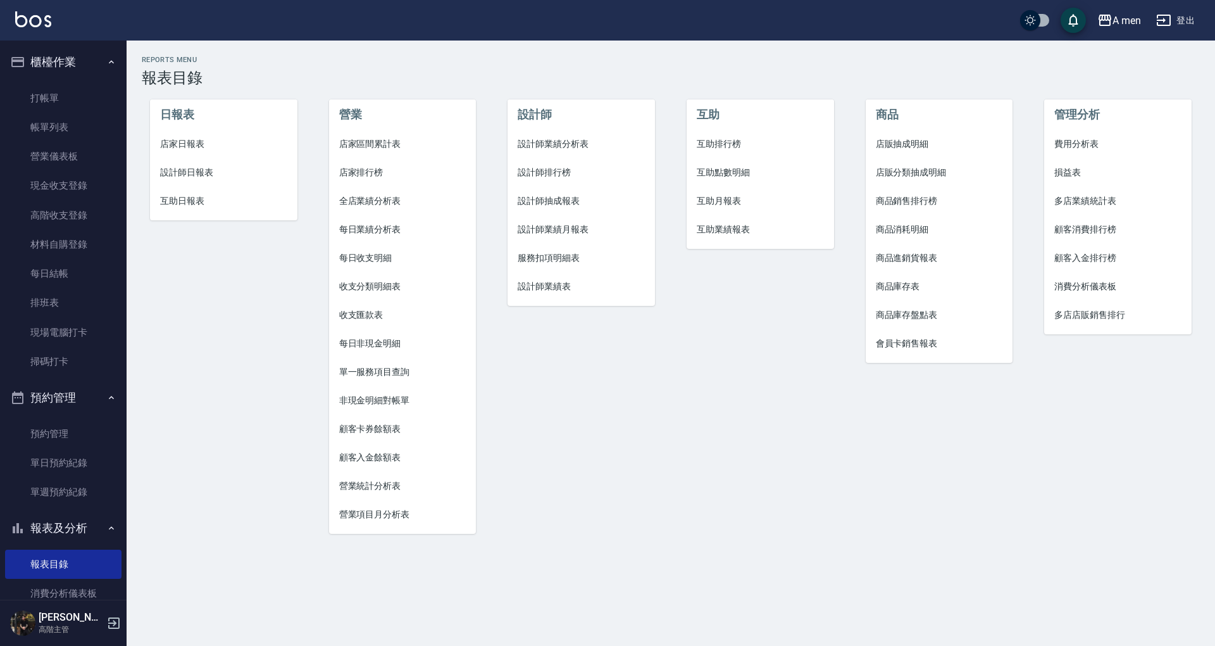
click at [754, 166] on span "互助點數明細" at bounding box center [760, 172] width 127 height 13
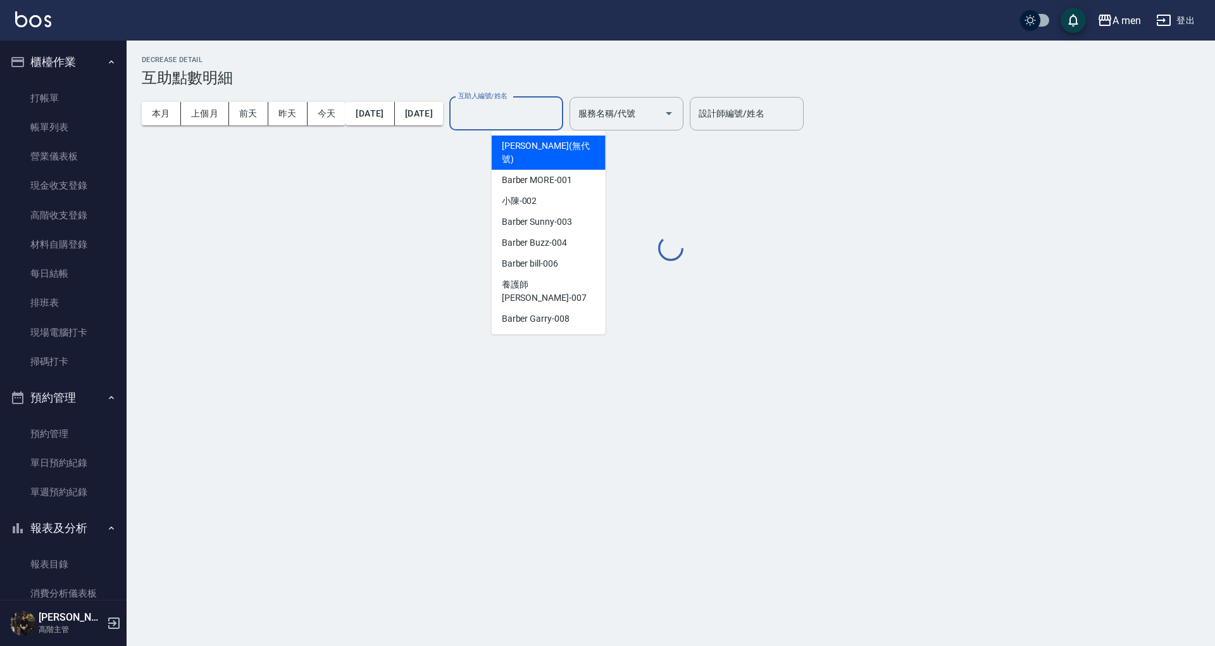
click at [558, 120] on input "互助人編號/姓名" at bounding box center [506, 114] width 103 height 22
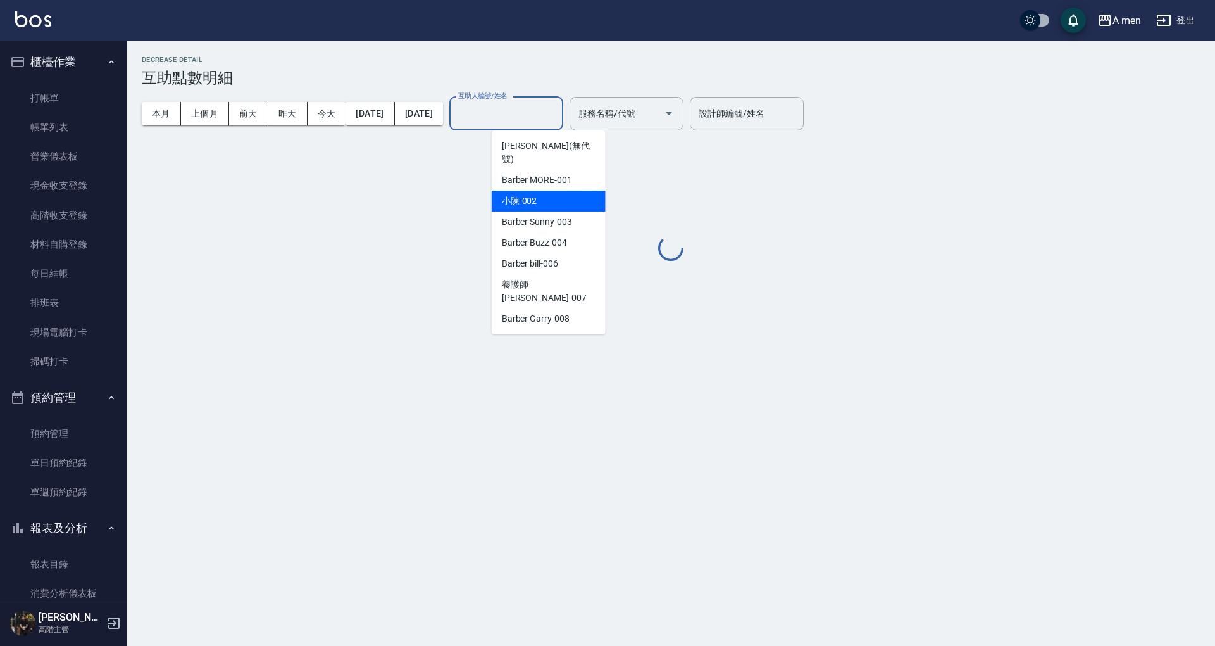
click at [561, 191] on div "小陳 -002" at bounding box center [549, 201] width 114 height 21
type input "小陳-002"
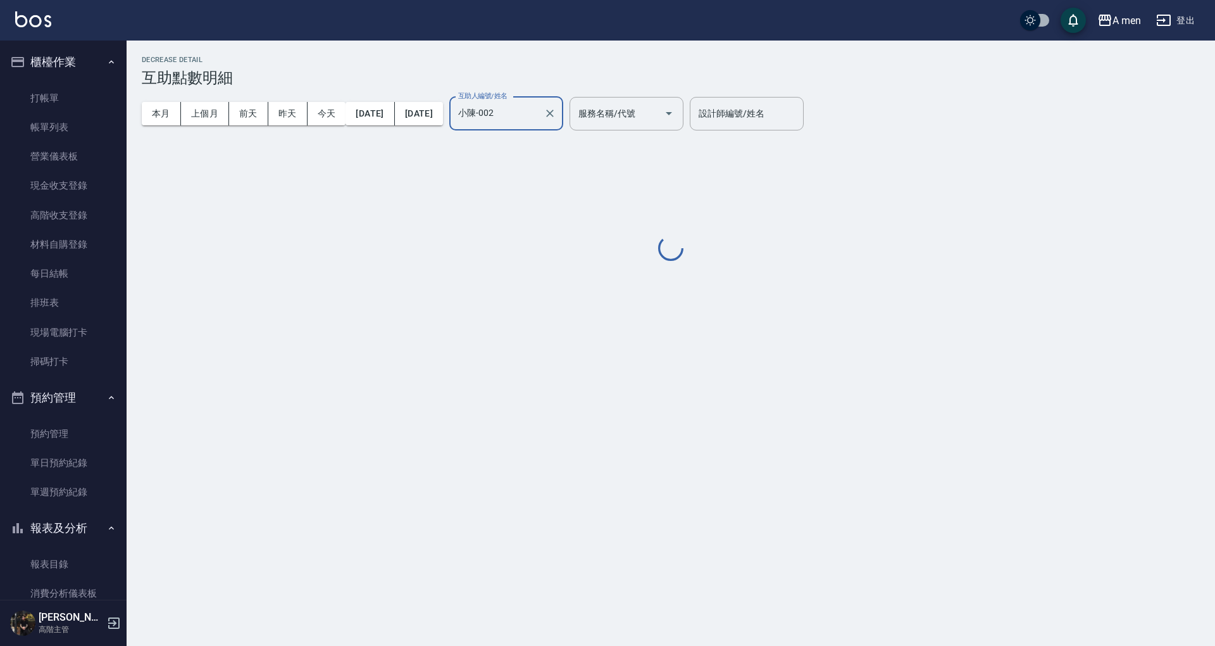
click at [896, 357] on div "Decrease Detail 互助點數明細 本月 上個月 [DATE] [DATE] [DATE] [DATE] [DATE] 互助人編號/姓名 小陳-00…" at bounding box center [607, 323] width 1215 height 646
click at [890, 348] on div "Decrease Detail 互助點數明細 本月 上個月 [DATE] [DATE] [DATE] [DATE] [DATE] 互助人編號/姓名 小陳-00…" at bounding box center [607, 323] width 1215 height 646
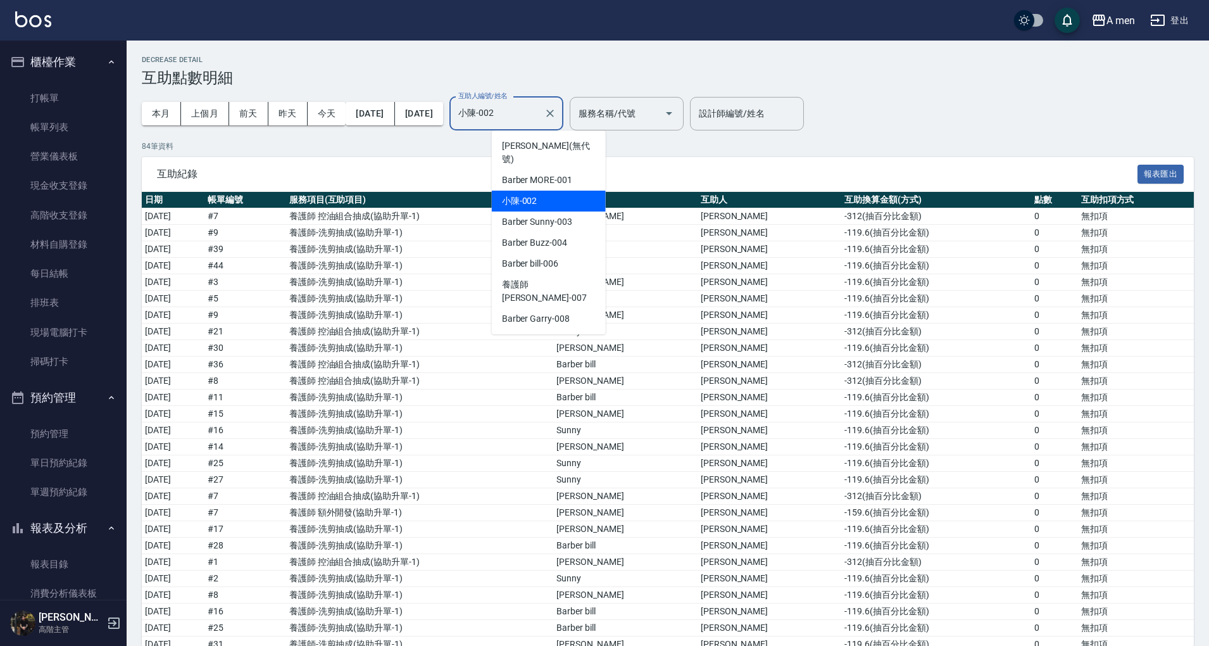
click at [539, 123] on input "小陳-002" at bounding box center [497, 114] width 84 height 22
click at [655, 164] on div "互助紀錄 報表匯出" at bounding box center [668, 174] width 1052 height 35
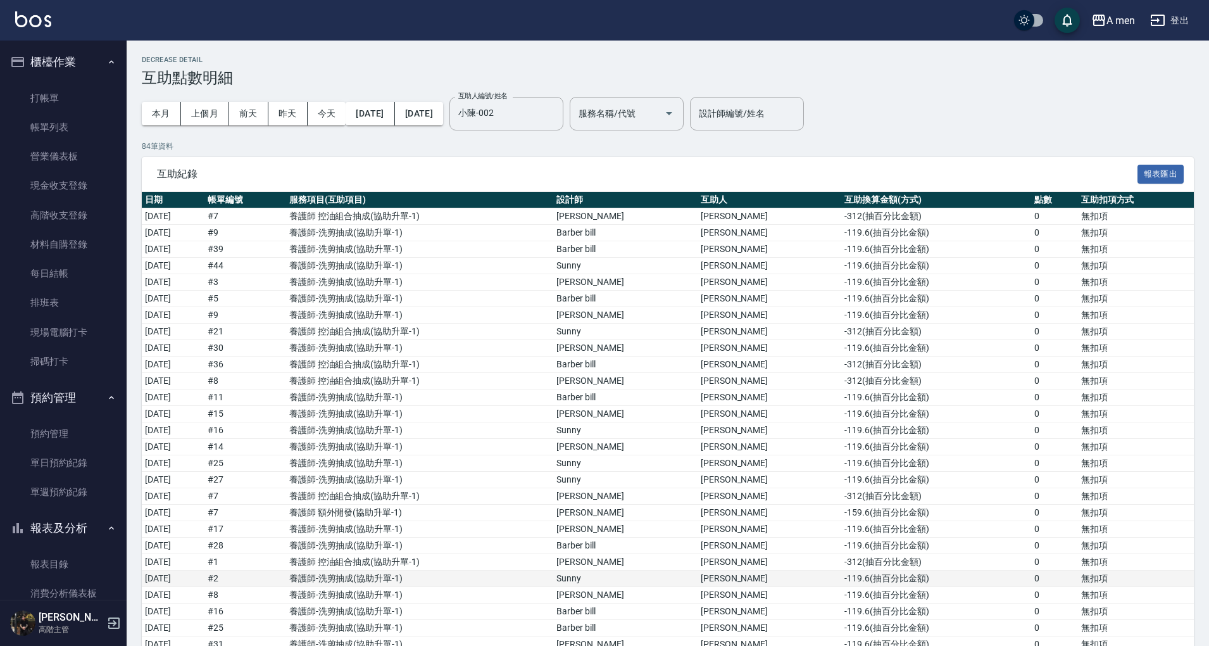
drag, startPoint x: 742, startPoint y: 333, endPoint x: 849, endPoint y: 575, distance: 264.4
click at [742, 333] on td "[PERSON_NAME]" at bounding box center [769, 331] width 144 height 16
drag, startPoint x: 444, startPoint y: 159, endPoint x: 433, endPoint y: 154, distance: 12.7
click at [444, 158] on div "互助紀錄 報表匯出" at bounding box center [668, 174] width 1052 height 35
click at [154, 109] on button "本月" at bounding box center [161, 113] width 39 height 23
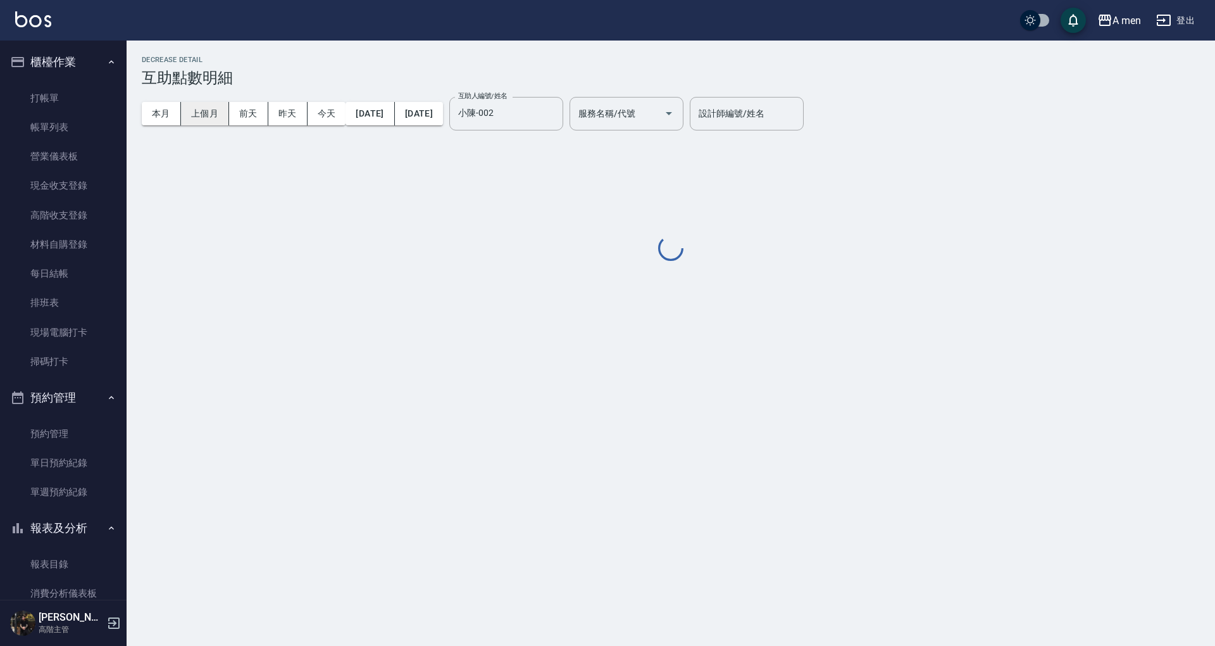
click at [207, 113] on button "上個月" at bounding box center [205, 113] width 48 height 23
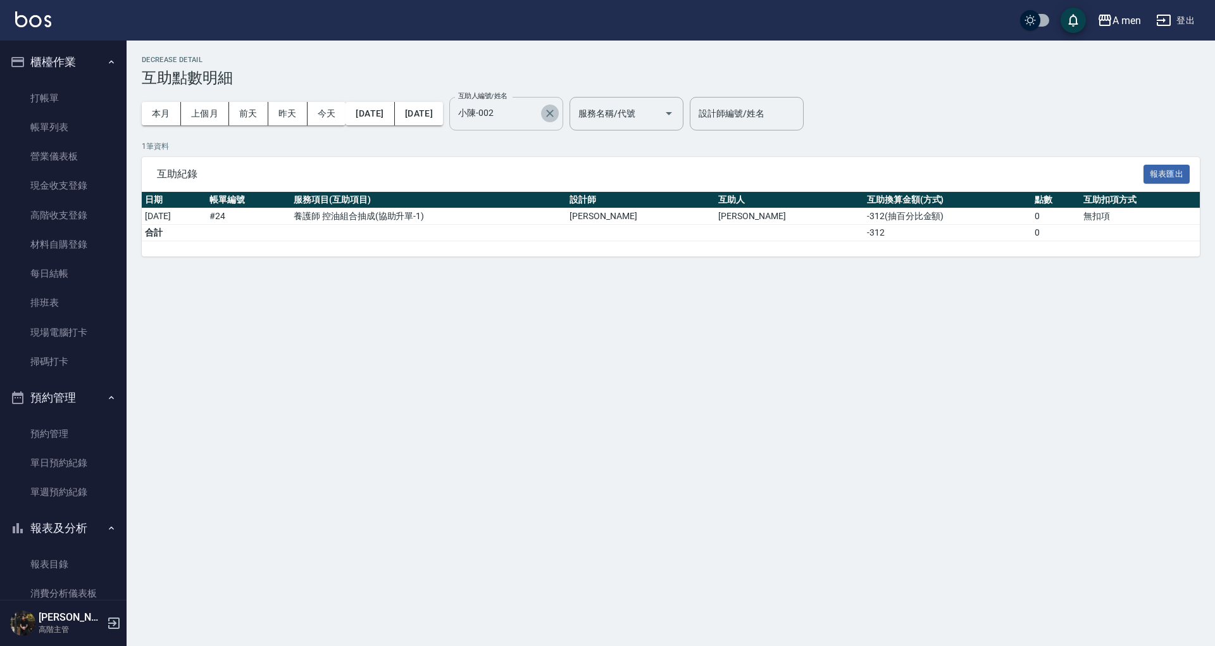
click at [554, 116] on icon "Clear" at bounding box center [550, 113] width 8 height 8
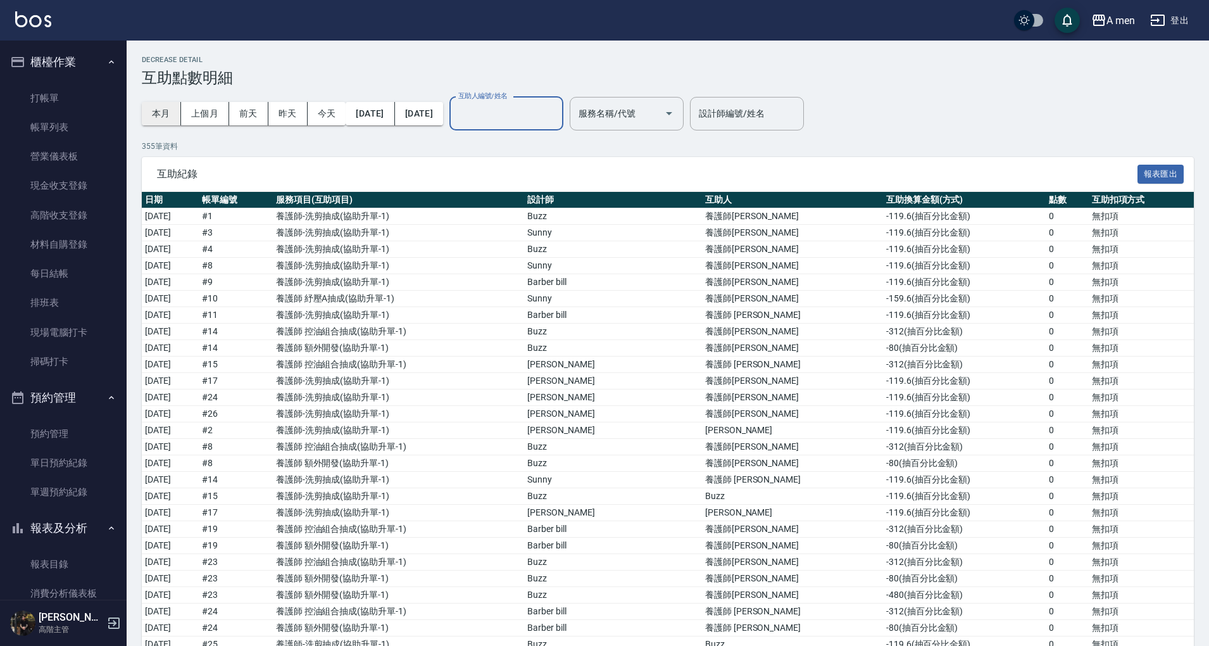
click at [172, 105] on button "本月" at bounding box center [161, 113] width 39 height 23
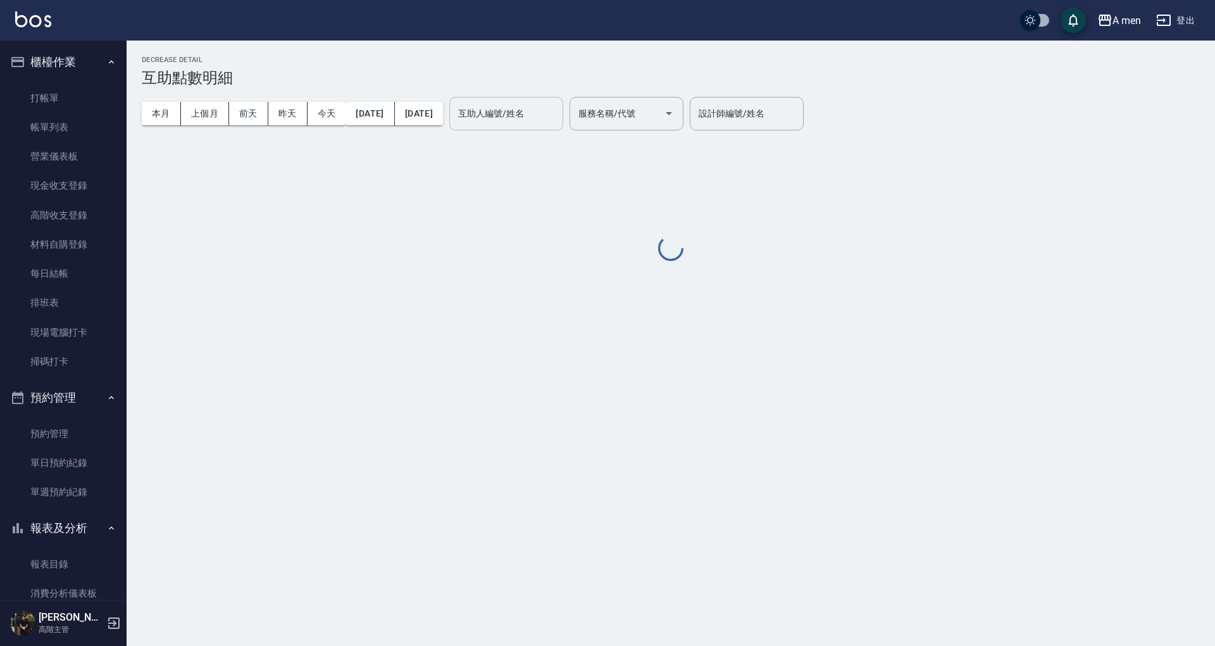
click at [548, 120] on input "互助人編號/姓名" at bounding box center [506, 114] width 103 height 22
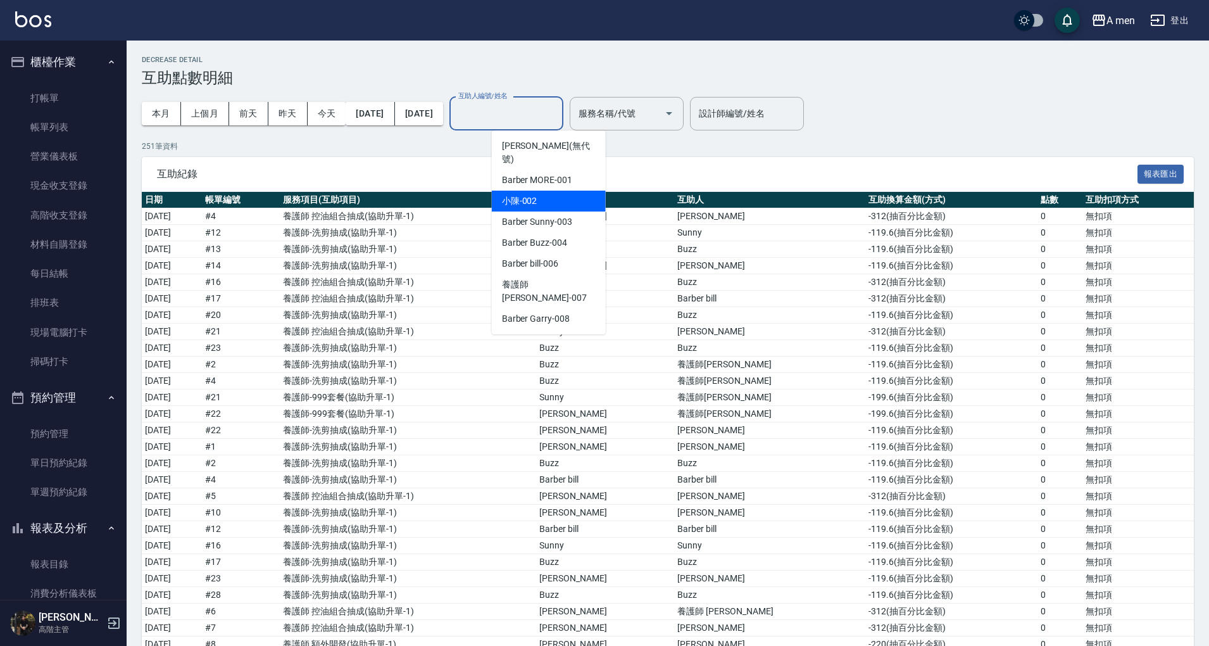
click at [559, 192] on div "小陳 -002" at bounding box center [549, 201] width 114 height 21
type input "小陳-002"
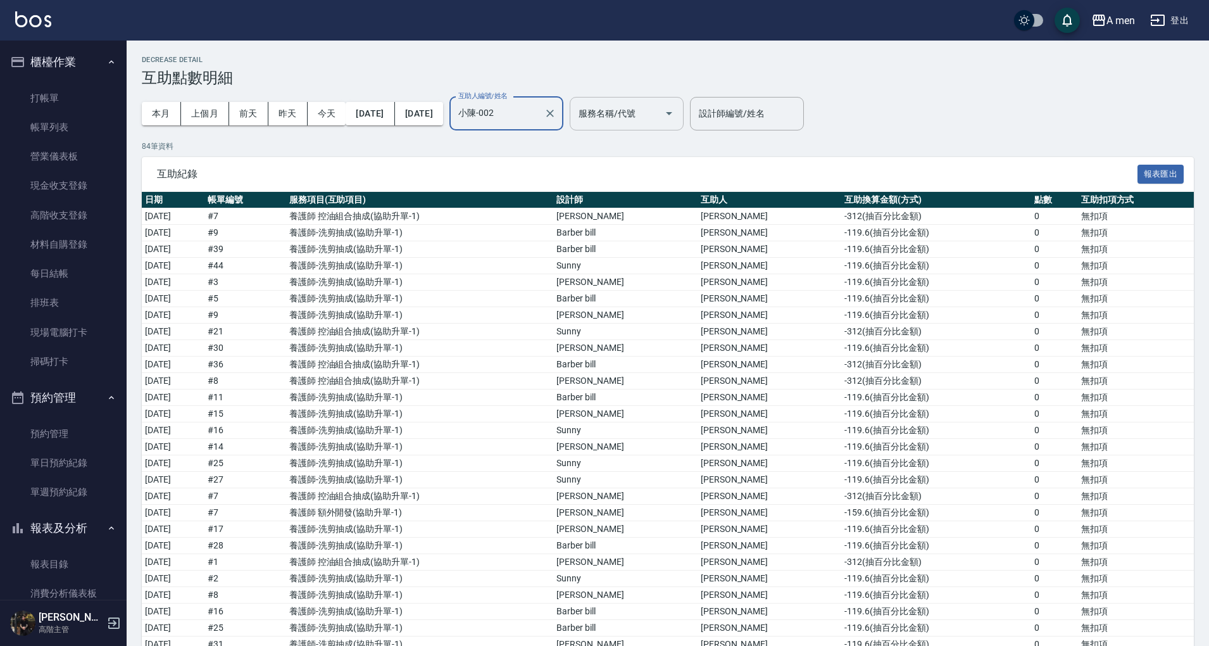
click at [659, 113] on input "服務名稱/代號" at bounding box center [617, 114] width 84 height 22
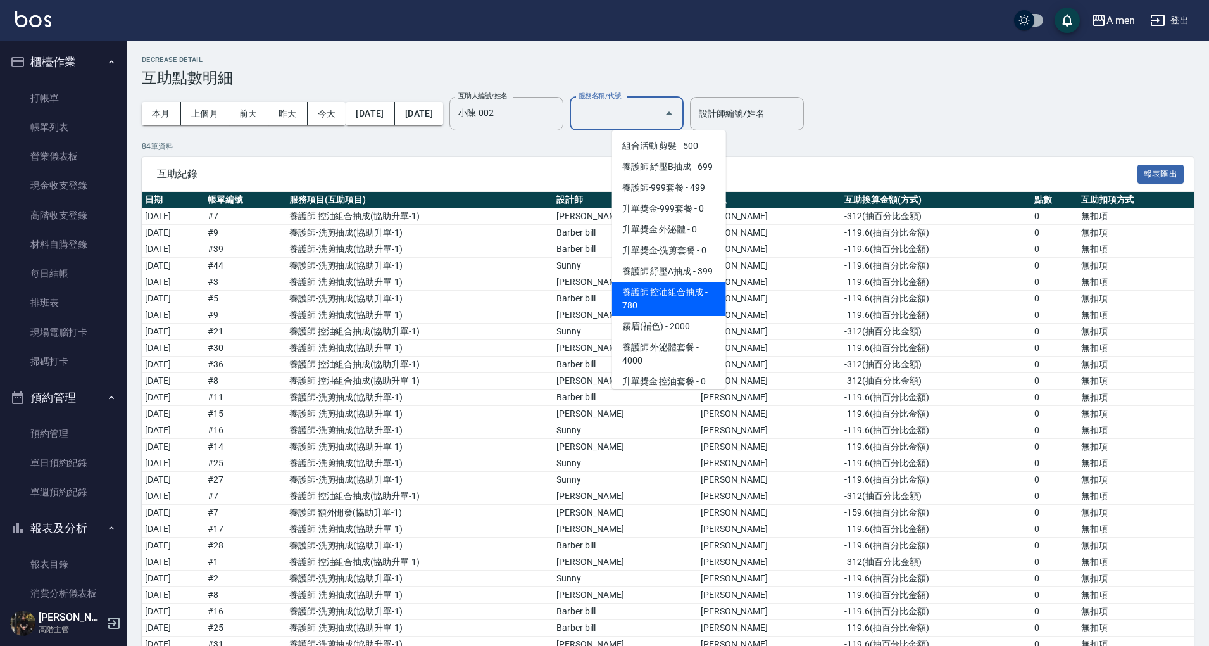
click at [697, 316] on span "養護師 控油組合抽成 - 780" at bounding box center [669, 299] width 114 height 34
type input "養護師 控油組合抽成"
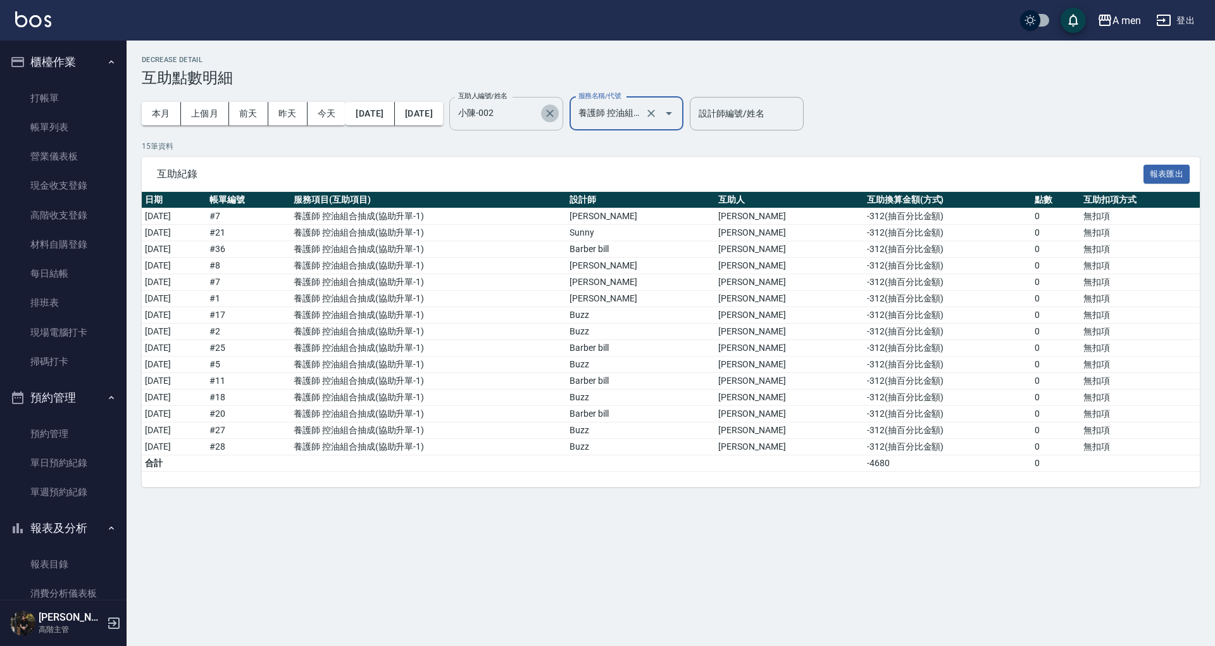
click at [556, 115] on icon "Clear" at bounding box center [550, 113] width 13 height 13
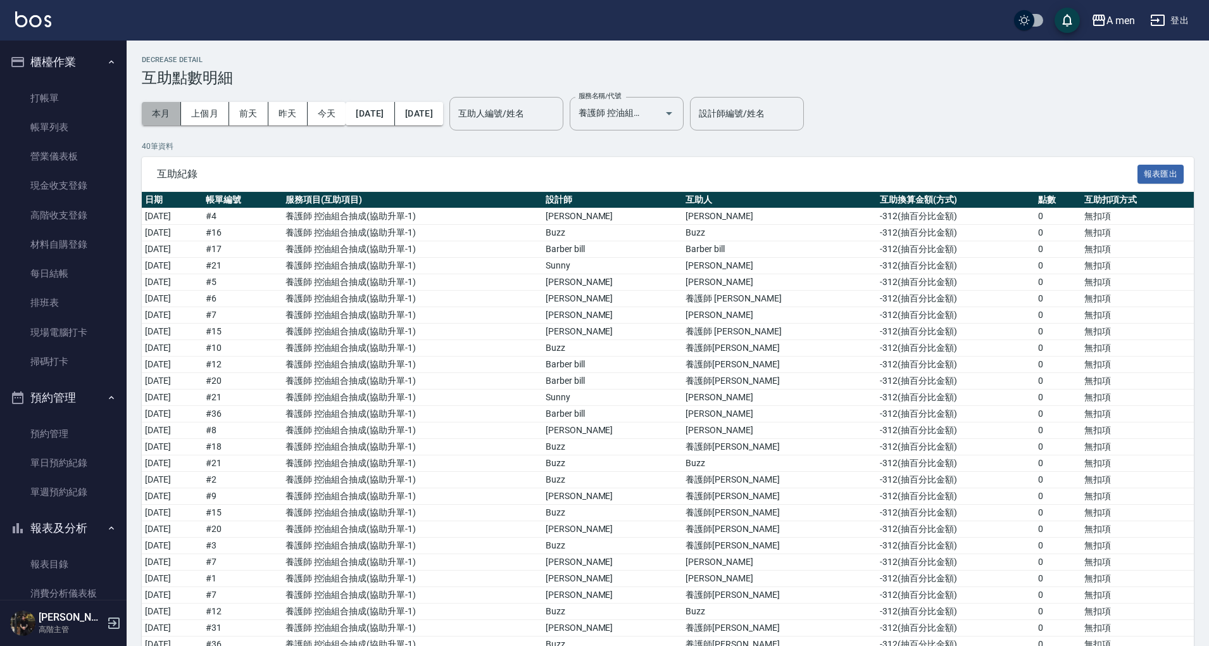
click at [165, 113] on button "本月" at bounding box center [161, 113] width 39 height 23
click at [322, 114] on button "今天" at bounding box center [327, 113] width 39 height 23
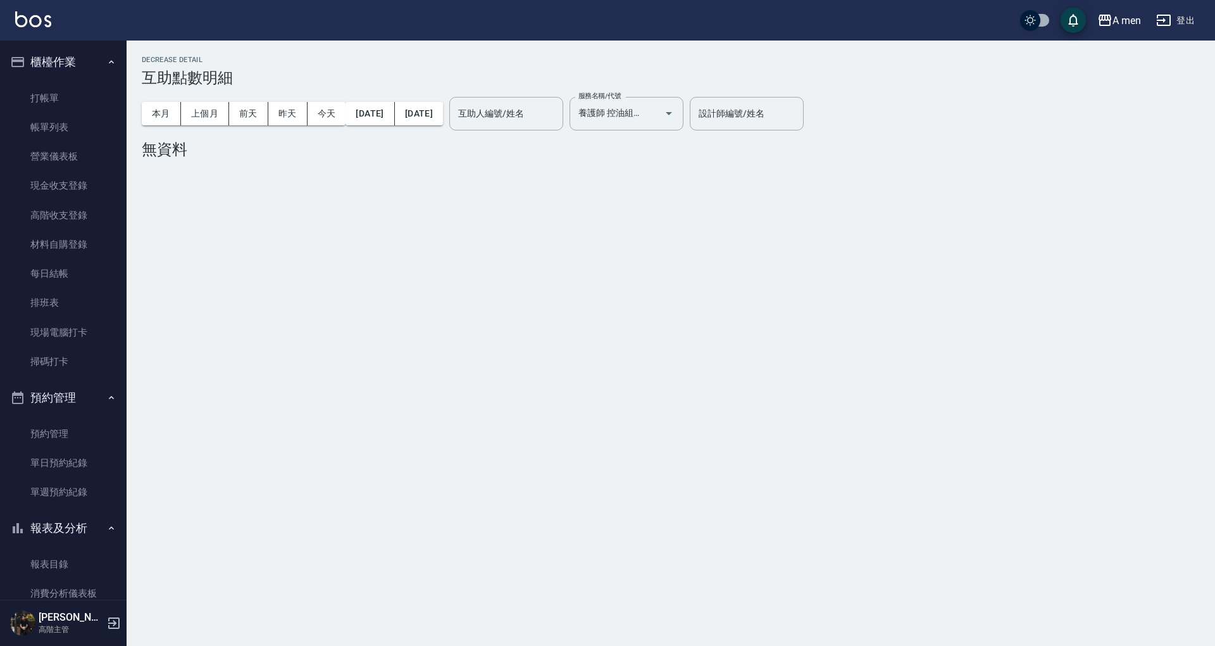
click at [574, 165] on div "Decrease Detail 互助點數明細 本月 上個月 [DATE] [DATE] [DATE] [DATE] [DATE] 互助人編號/姓名 互助人編號…" at bounding box center [671, 110] width 1089 height 138
click at [658, 115] on icon "Clear" at bounding box center [651, 113] width 13 height 13
click at [558, 119] on input "互助人編號/姓名" at bounding box center [506, 114] width 103 height 22
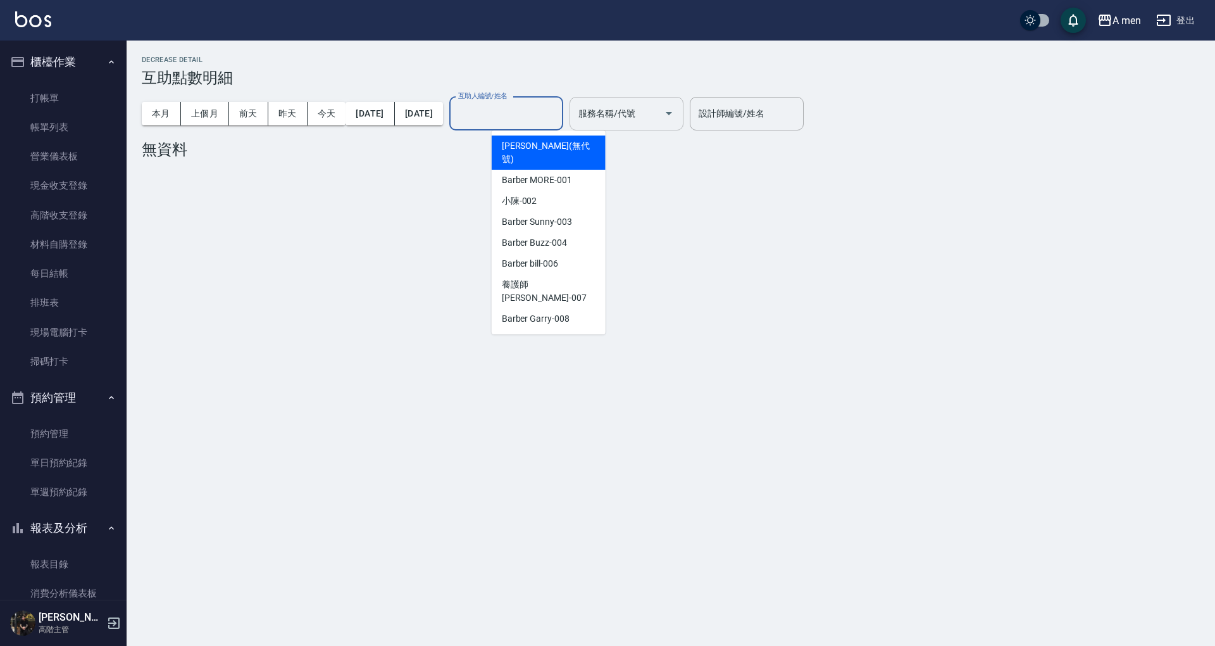
drag, startPoint x: 472, startPoint y: 159, endPoint x: 465, endPoint y: 158, distance: 7.2
click at [470, 159] on div "Decrease Detail 互助點數明細 本月 上個月 [DATE] [DATE] [DATE] [DATE] [DATE] 互助人編號/姓名 互助人編號…" at bounding box center [671, 110] width 1089 height 138
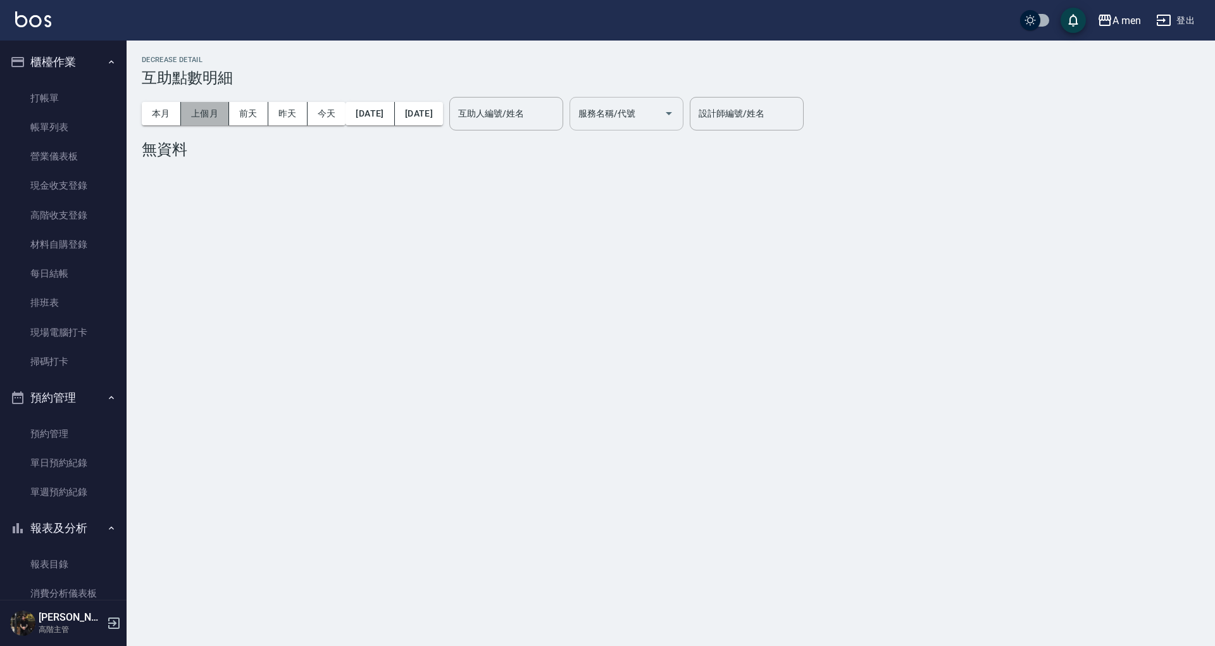
drag, startPoint x: 203, startPoint y: 119, endPoint x: 216, endPoint y: 114, distance: 14.8
click at [203, 118] on button "上個月" at bounding box center [205, 113] width 48 height 23
drag, startPoint x: 162, startPoint y: 118, endPoint x: 264, endPoint y: 106, distance: 102.5
click at [163, 116] on button "本月" at bounding box center [161, 113] width 39 height 23
click at [659, 118] on input "服務名稱/代號" at bounding box center [617, 114] width 84 height 22
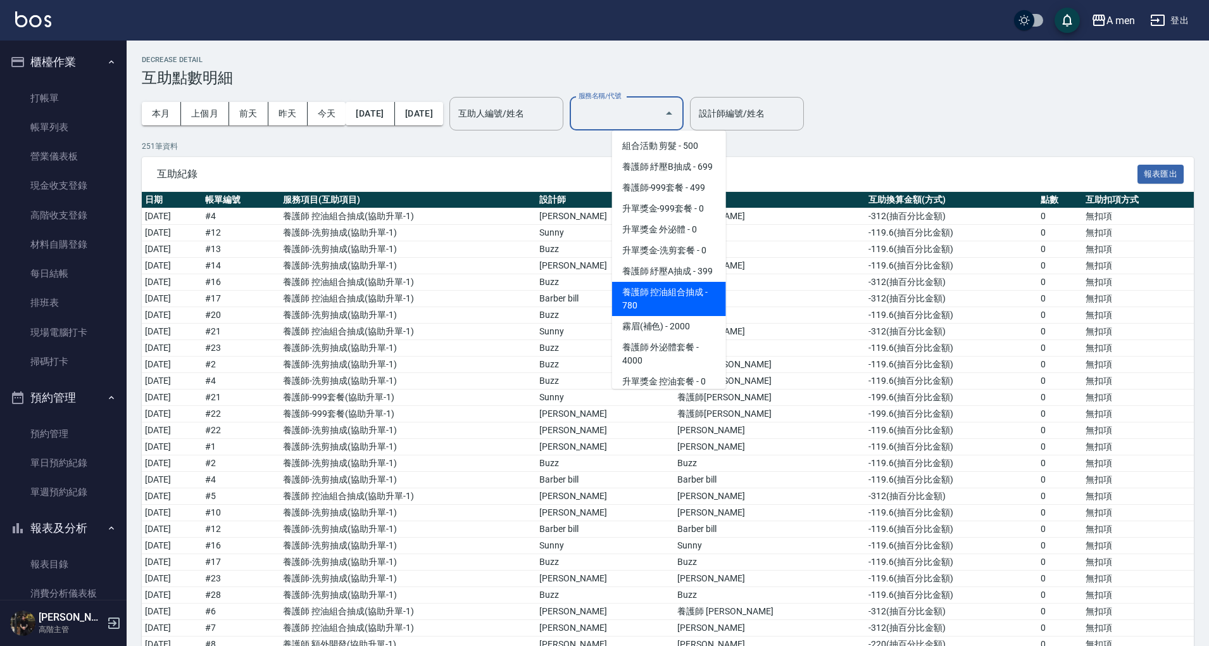
click at [694, 309] on span "養護師 控油組合抽成 - 780" at bounding box center [669, 299] width 114 height 34
type input "養護師 控油組合抽成"
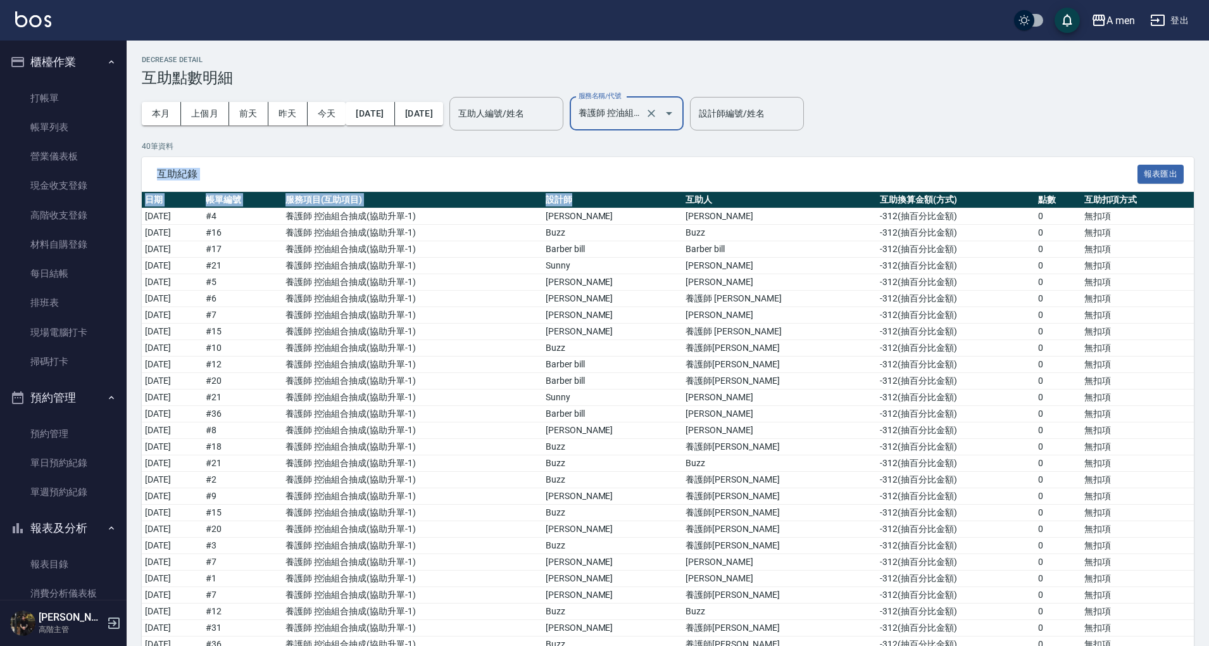
drag, startPoint x: 699, startPoint y: 191, endPoint x: 692, endPoint y: 191, distance: 7.0
click at [701, 191] on div "互助紀錄 報表匯出 日期 帳單編號 服務項目(互助項目) 設計師 互助人 互助換算金額(方式) 點數 互助扣項方式 [DATE] # 4 養護師 控油組合抽成…" at bounding box center [668, 528] width 1052 height 742
click at [384, 101] on div "本月 上個月 [DATE] [DATE] [DATE] [DATE] [DATE]" at bounding box center [292, 114] width 301 height 54
click at [458, 73] on h3 "互助點數明細" at bounding box center [668, 78] width 1052 height 18
click at [328, 116] on button "今天" at bounding box center [327, 113] width 39 height 23
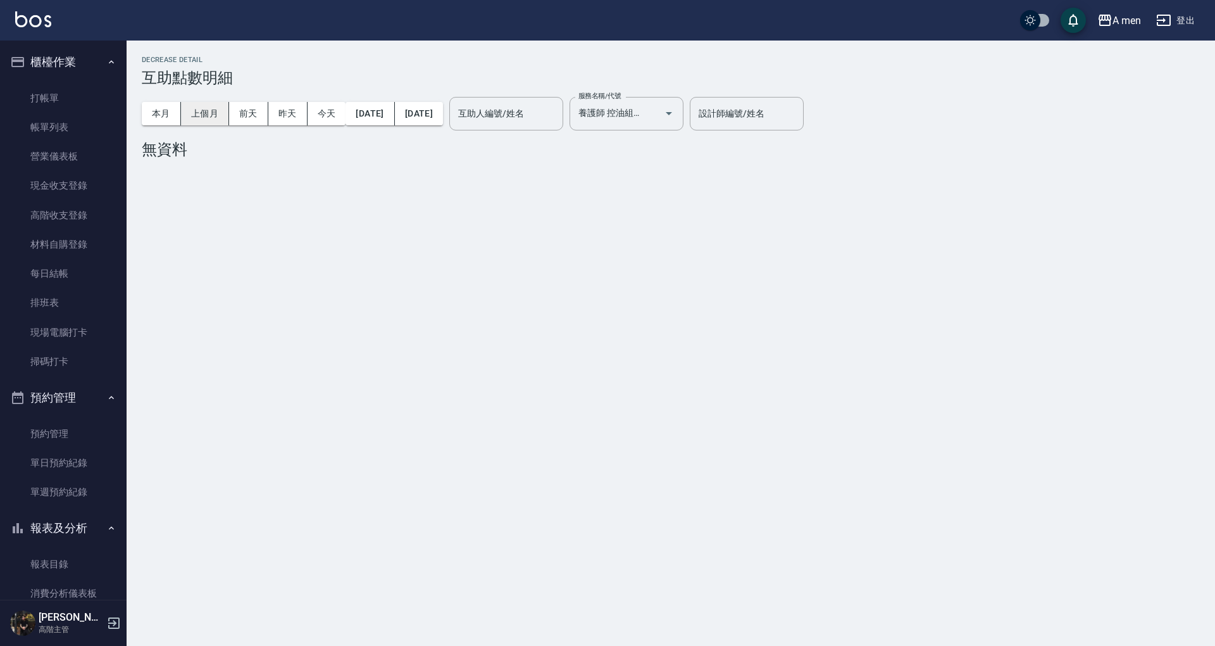
click at [206, 115] on button "上個月" at bounding box center [205, 113] width 48 height 23
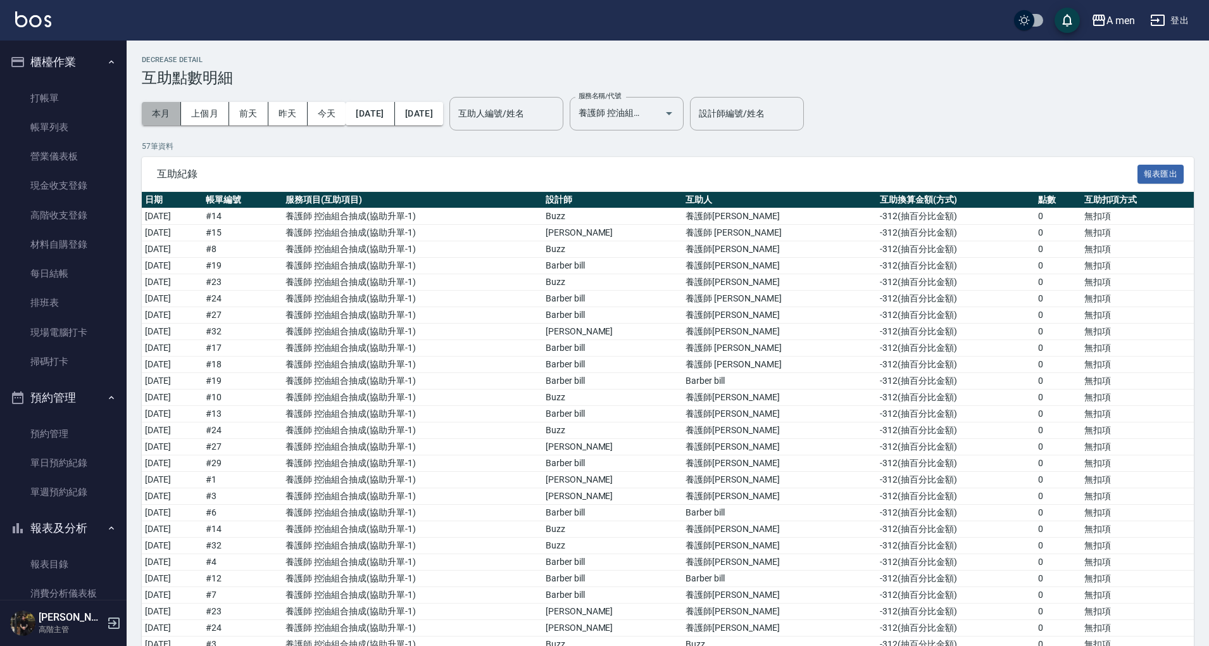
click at [161, 119] on button "本月" at bounding box center [161, 113] width 39 height 23
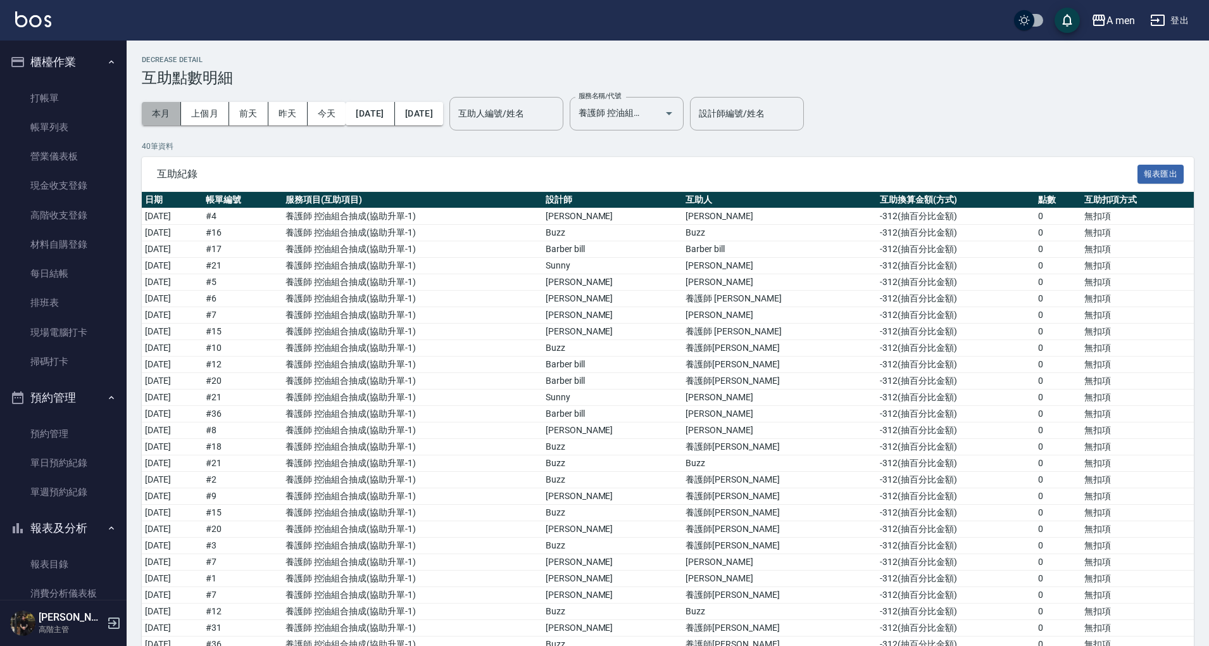
click at [173, 110] on button "本月" at bounding box center [161, 113] width 39 height 23
drag, startPoint x: 218, startPoint y: 118, endPoint x: 254, endPoint y: 128, distance: 38.1
click at [218, 118] on button "上個月" at bounding box center [205, 113] width 48 height 23
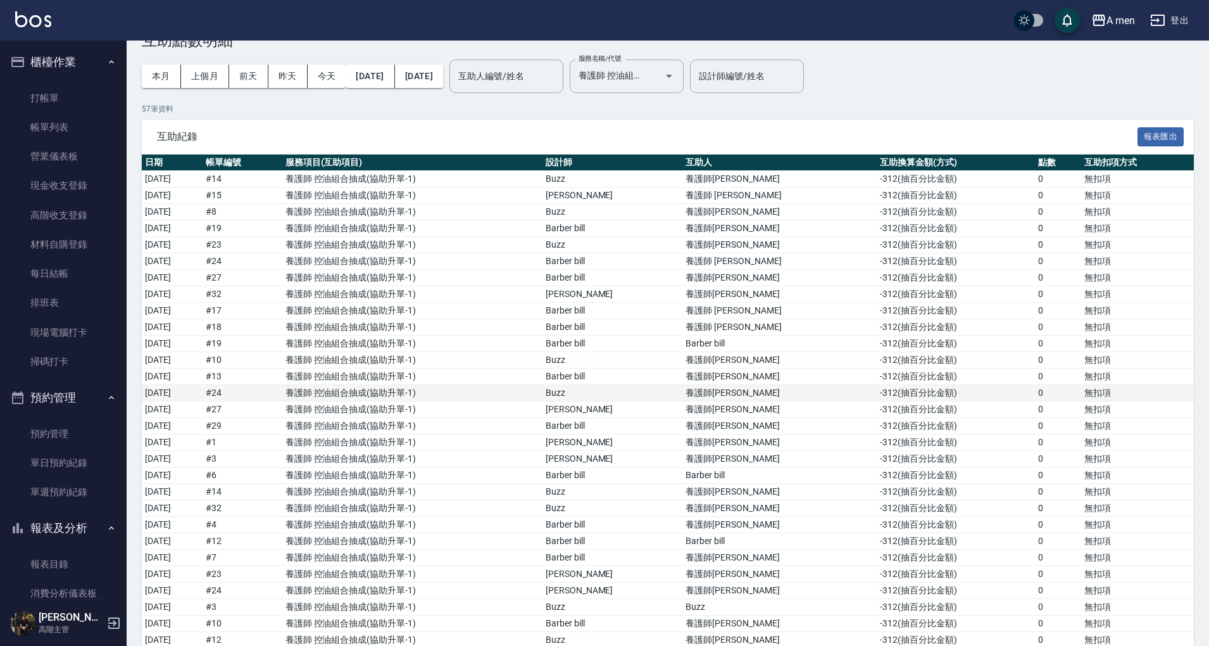
scroll to position [28, 0]
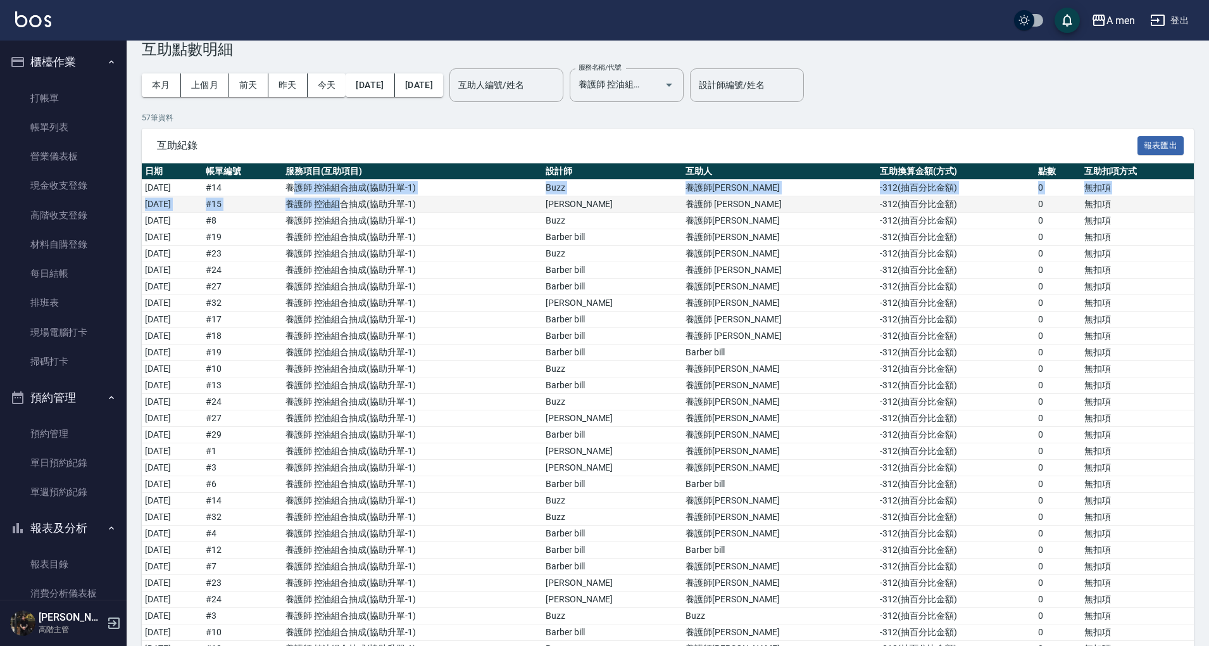
drag, startPoint x: 387, startPoint y: 197, endPoint x: 401, endPoint y: 201, distance: 14.0
click at [401, 201] on tbody "[DATE] # 14 養護師 控油組合抽成 ( 協助升單-1 ) Buzz 養護師小[PERSON_NAME] -312 ( 抽百分比金額 ) 0 無扣項 …" at bounding box center [668, 657] width 1052 height 954
click at [400, 204] on td "養護師 控油組合抽成 ( 協助升單-1 )" at bounding box center [412, 204] width 260 height 16
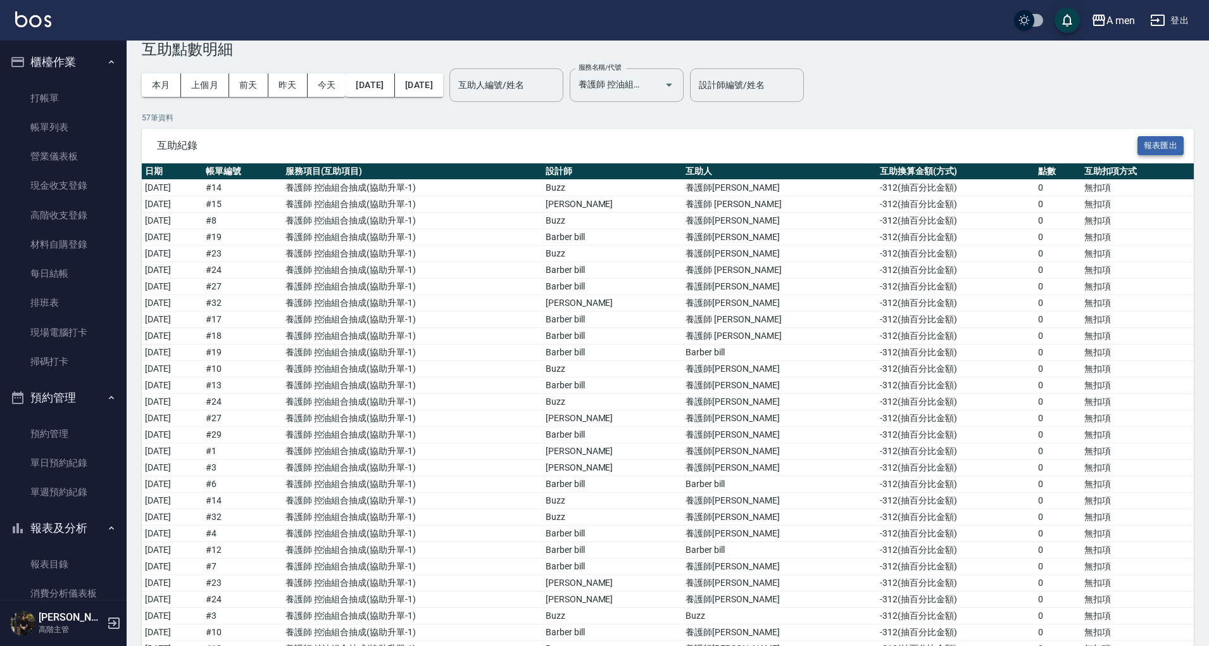
click at [1153, 145] on button "報表匯出" at bounding box center [1160, 146] width 47 height 20
click at [530, 141] on span "互助紀錄" at bounding box center [647, 145] width 980 height 13
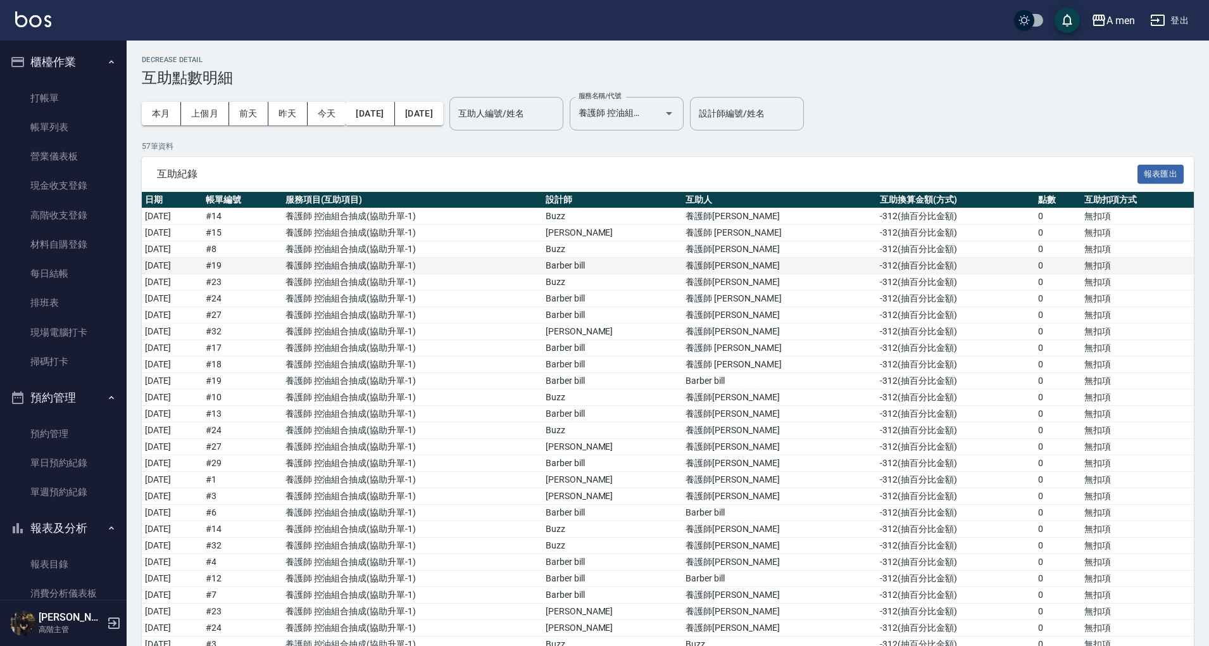
scroll to position [0, 0]
drag, startPoint x: 162, startPoint y: 109, endPoint x: 243, endPoint y: 113, distance: 81.1
click at [165, 110] on button "本月" at bounding box center [161, 113] width 39 height 23
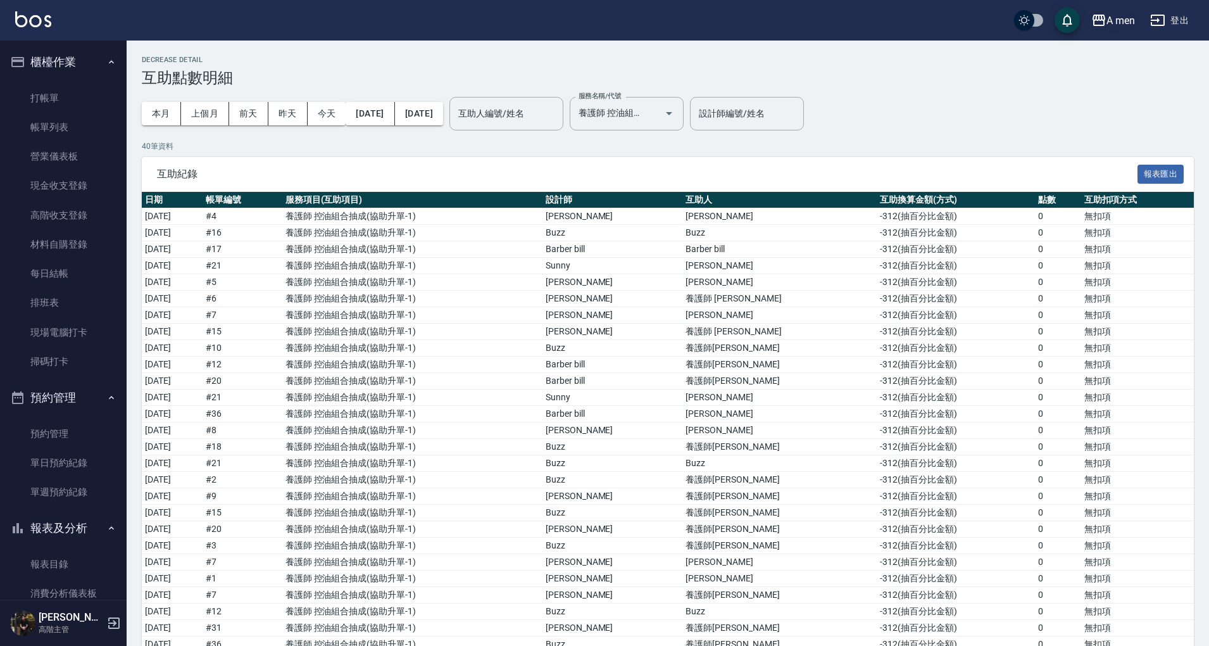
drag, startPoint x: 1159, startPoint y: 114, endPoint x: 1135, endPoint y: 23, distance: 94.1
click at [1158, 114] on div "本月 上個月 [DATE] [DATE] [DATE] [DATE] [DATE] 互助人編號/姓名 互助人編號/姓名 服務名稱/代號 養護師 控油組合抽成 …" at bounding box center [668, 114] width 1052 height 54
click at [1165, 178] on button "報表匯出" at bounding box center [1160, 175] width 47 height 20
click at [458, 308] on td "養護師 控油組合抽成 ( 協助升單-1 )" at bounding box center [412, 315] width 260 height 16
click at [781, 147] on p "40 筆資料" at bounding box center [668, 146] width 1052 height 11
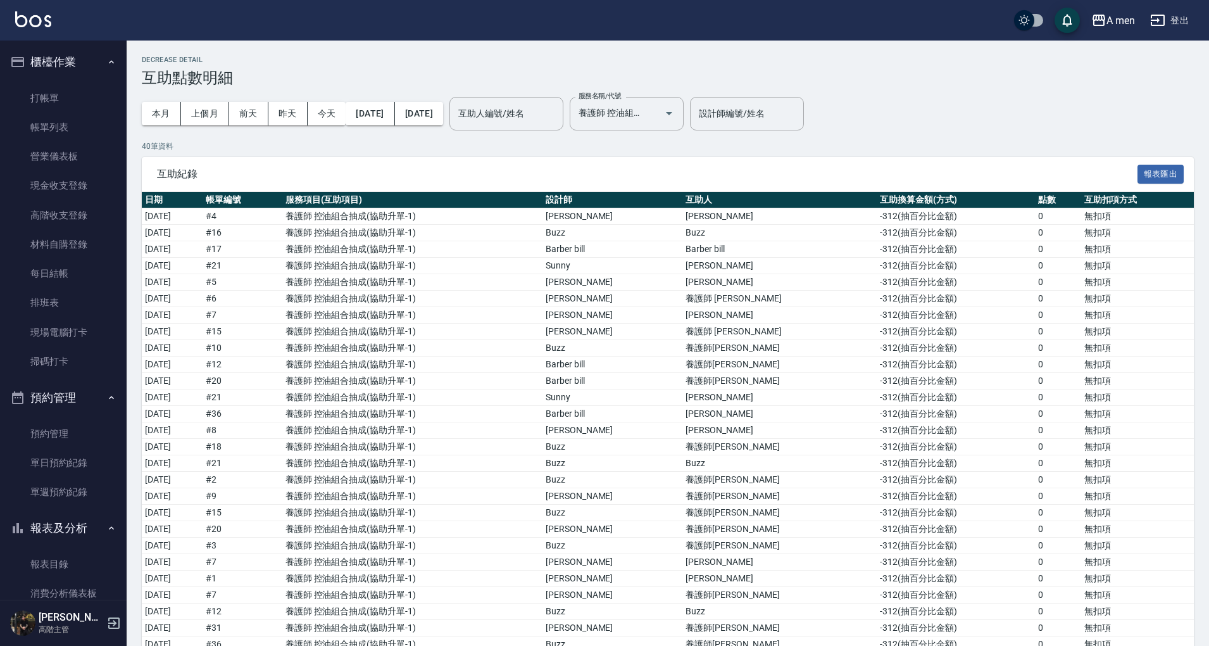
drag, startPoint x: 606, startPoint y: 173, endPoint x: 615, endPoint y: 168, distance: 10.2
click at [608, 172] on span "互助紀錄" at bounding box center [647, 174] width 980 height 13
click at [678, 129] on div at bounding box center [659, 114] width 35 height 34
click at [698, 142] on p "40 筆資料" at bounding box center [668, 146] width 1052 height 11
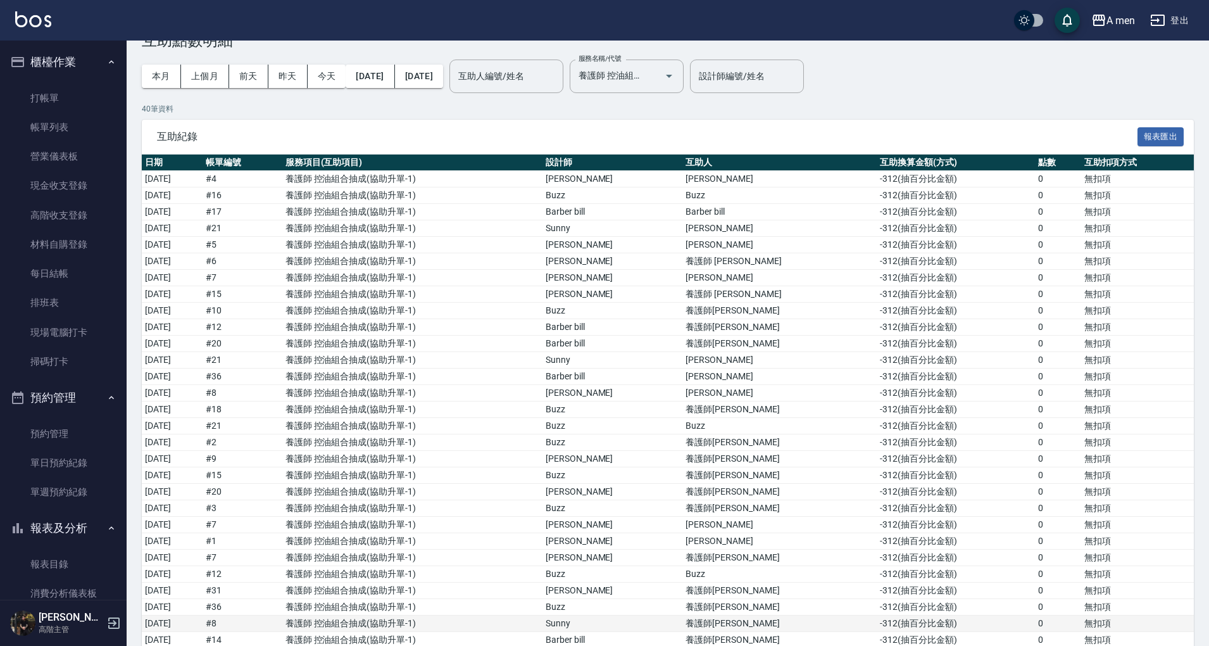
scroll to position [258, 0]
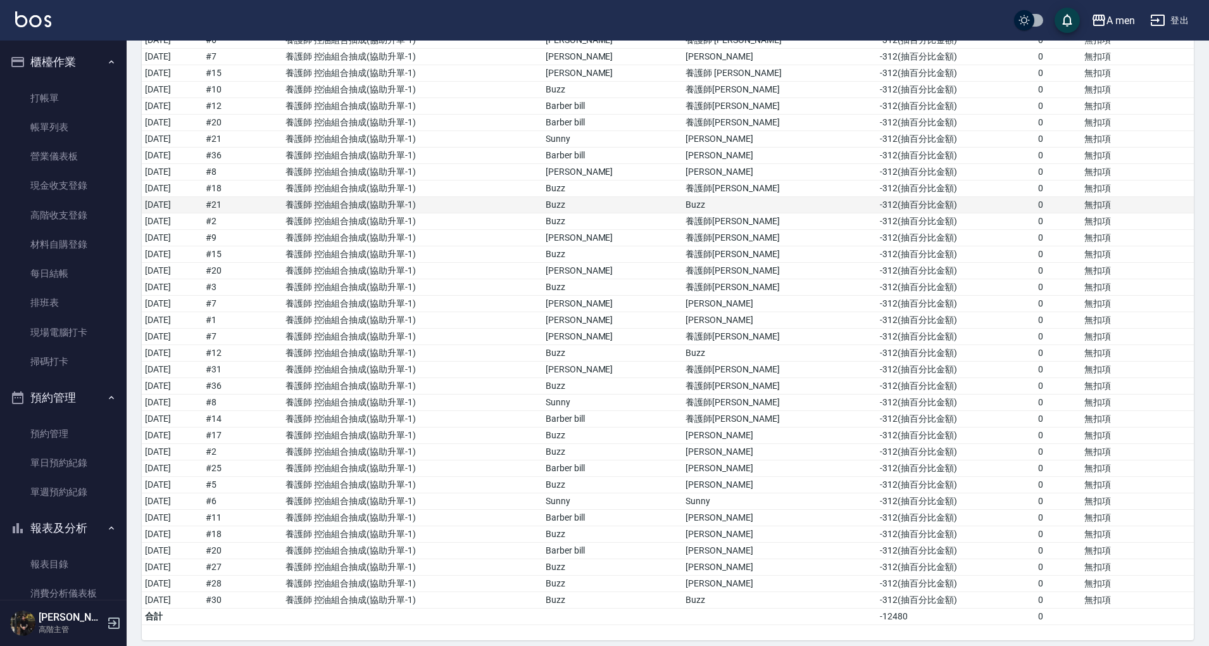
click at [527, 204] on td "養護師 控油組合抽成 ( 協助升單-1 )" at bounding box center [412, 205] width 260 height 16
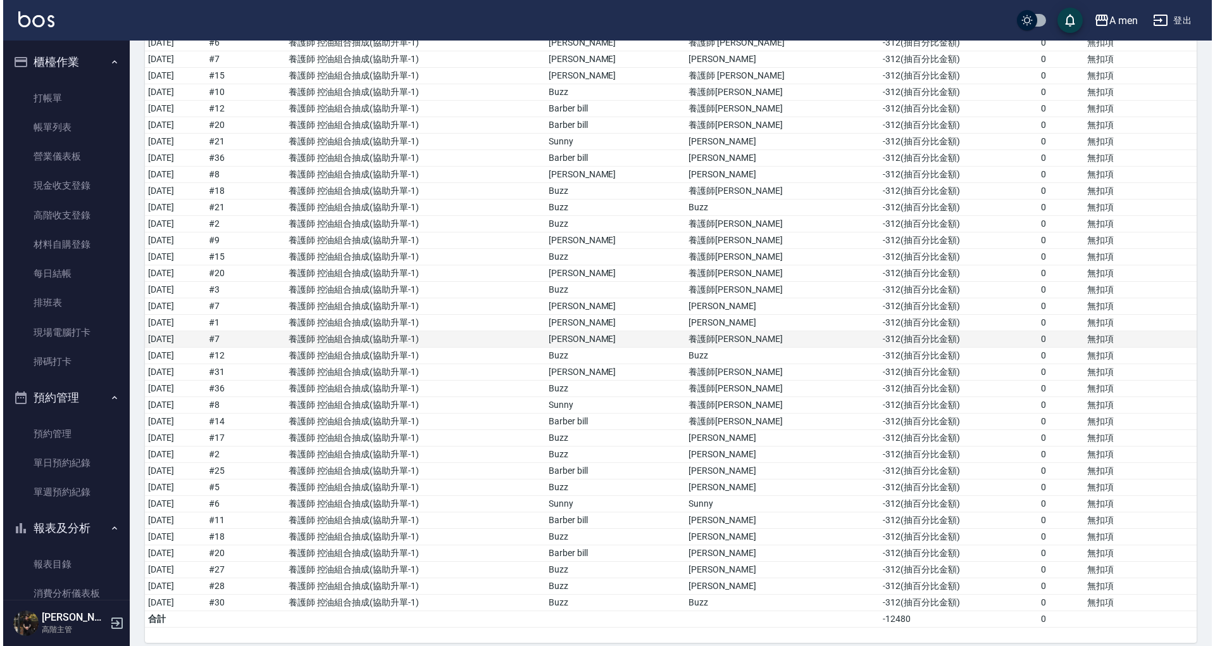
scroll to position [0, 0]
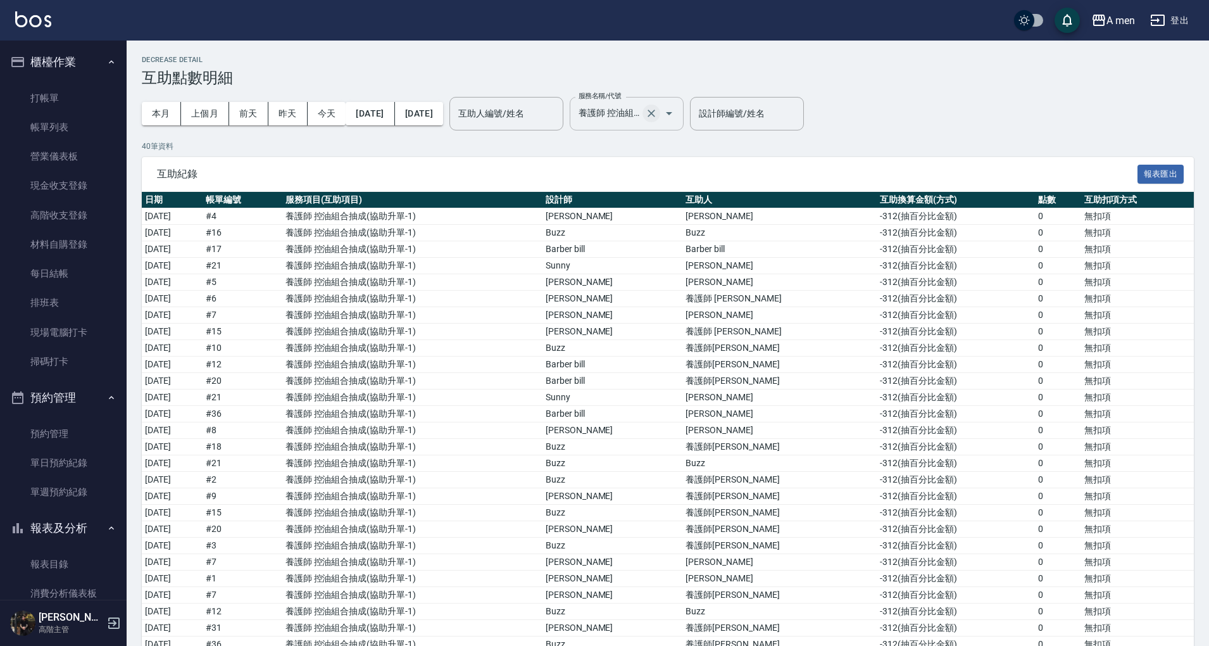
click at [658, 114] on icon "Clear" at bounding box center [651, 113] width 13 height 13
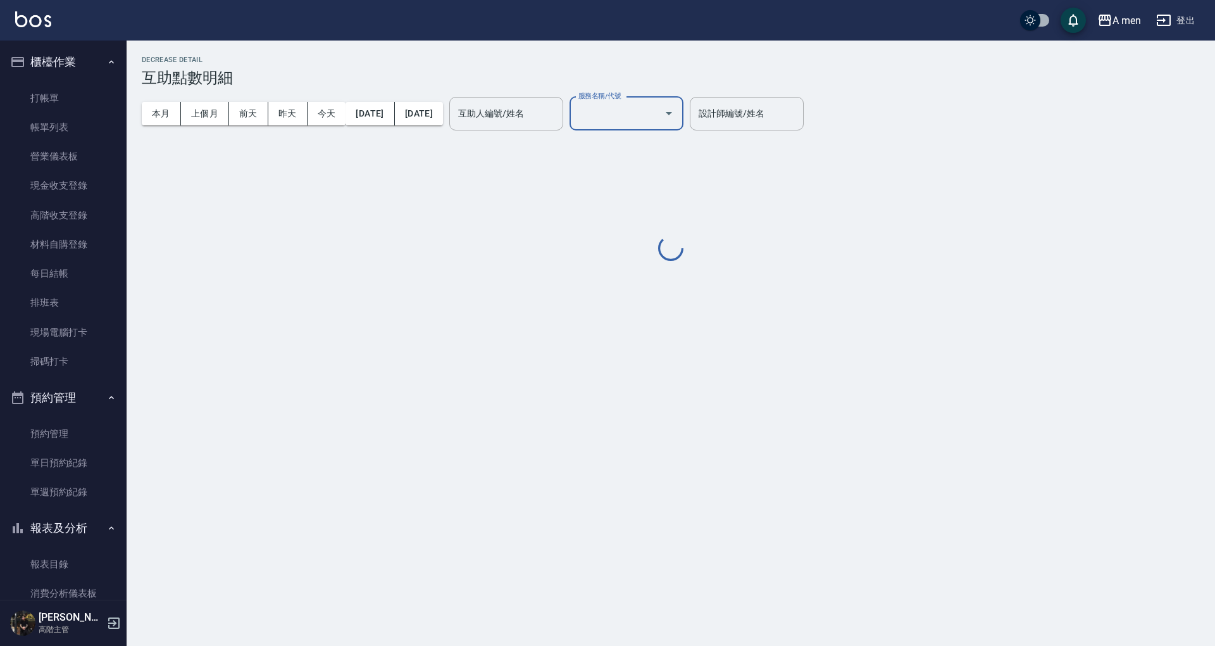
click at [684, 135] on div "本月 上個月 [DATE] [DATE] [DATE] [DATE] [DATE] 互助人編號/姓名 互助人編號/姓名 服務名稱/代號 服務名稱/代號" at bounding box center [413, 114] width 542 height 54
click at [677, 120] on icon "Open" at bounding box center [668, 113] width 15 height 15
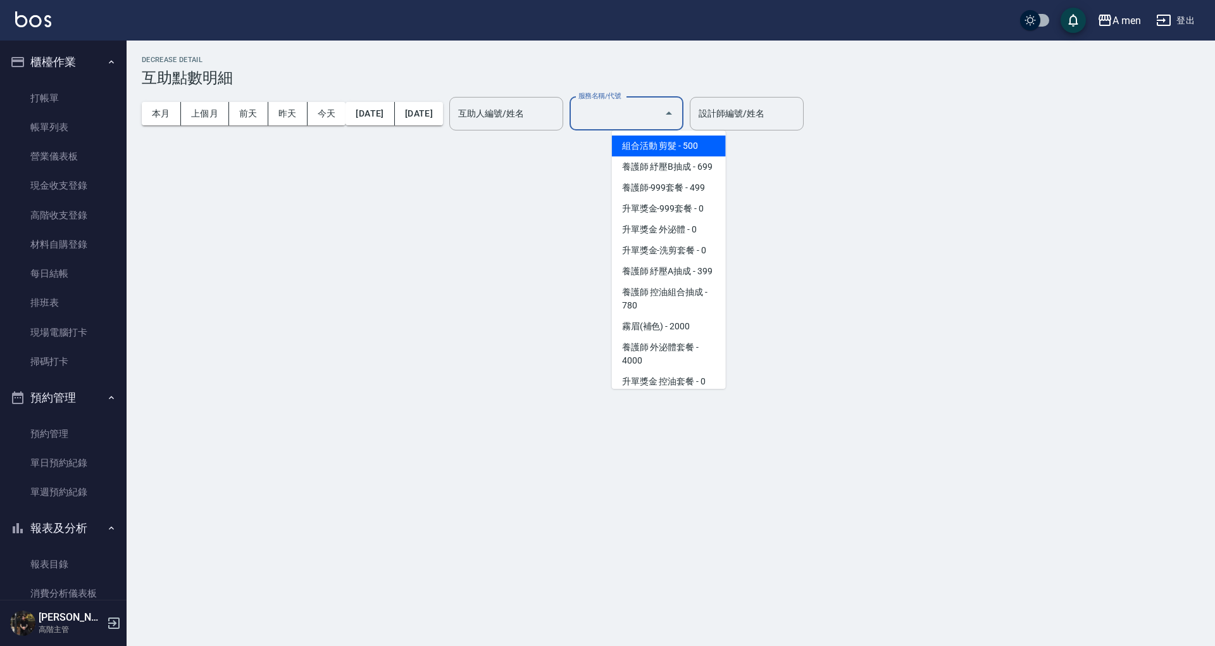
click at [767, 148] on div "Decrease Detail 互助點數明細 本月 上個月 [DATE] [DATE] [DATE] [DATE] [DATE] 互助人編號/姓名 互助人編號…" at bounding box center [671, 160] width 1089 height 208
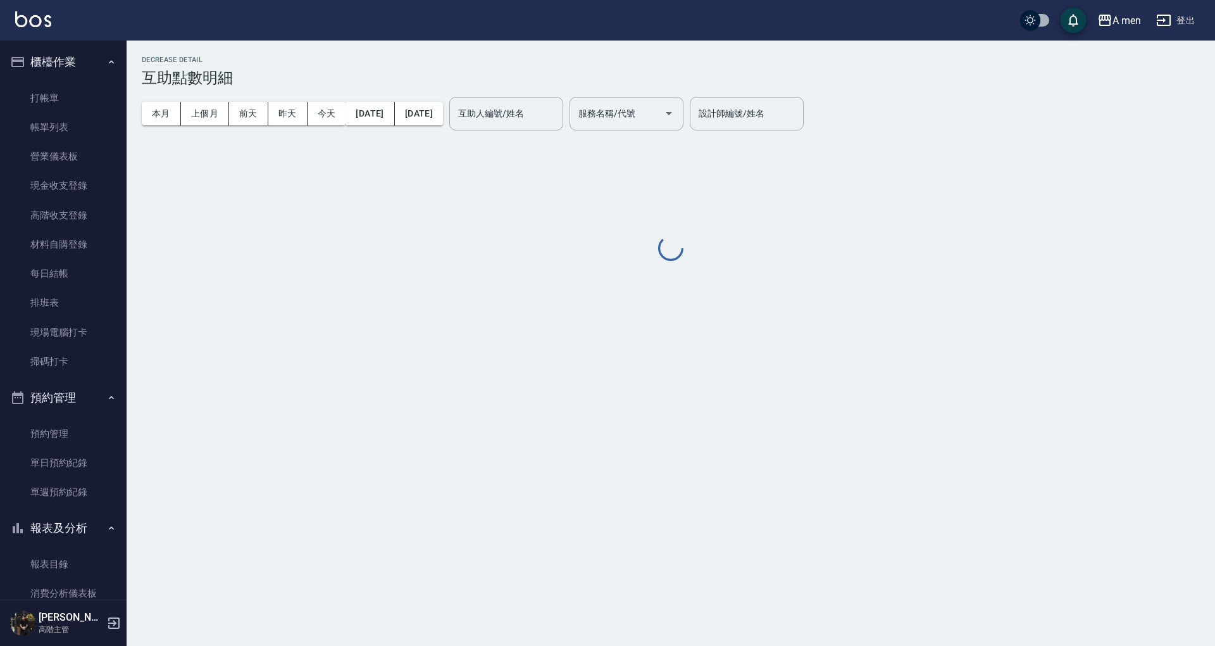
click at [170, 115] on button "本月" at bounding box center [161, 113] width 39 height 23
drag, startPoint x: 812, startPoint y: 330, endPoint x: 775, endPoint y: 296, distance: 51.1
click at [812, 330] on div "Decrease Detail 互助點數明細 本月 上個月 [DATE] [DATE] [DATE] [DATE] [DATE] 互助人編號/姓名 互助人編號…" at bounding box center [607, 323] width 1215 height 646
click at [639, 113] on input "服務名稱/代號" at bounding box center [617, 114] width 84 height 22
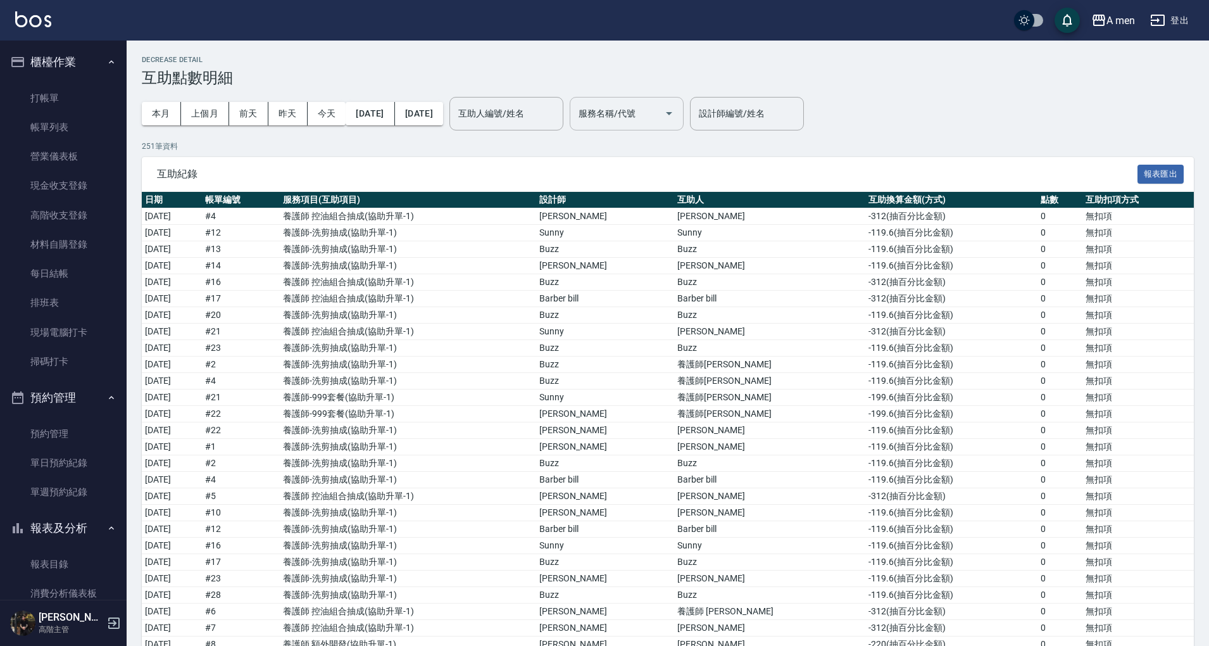
click at [684, 127] on div "服務名稱/代號" at bounding box center [627, 114] width 114 height 34
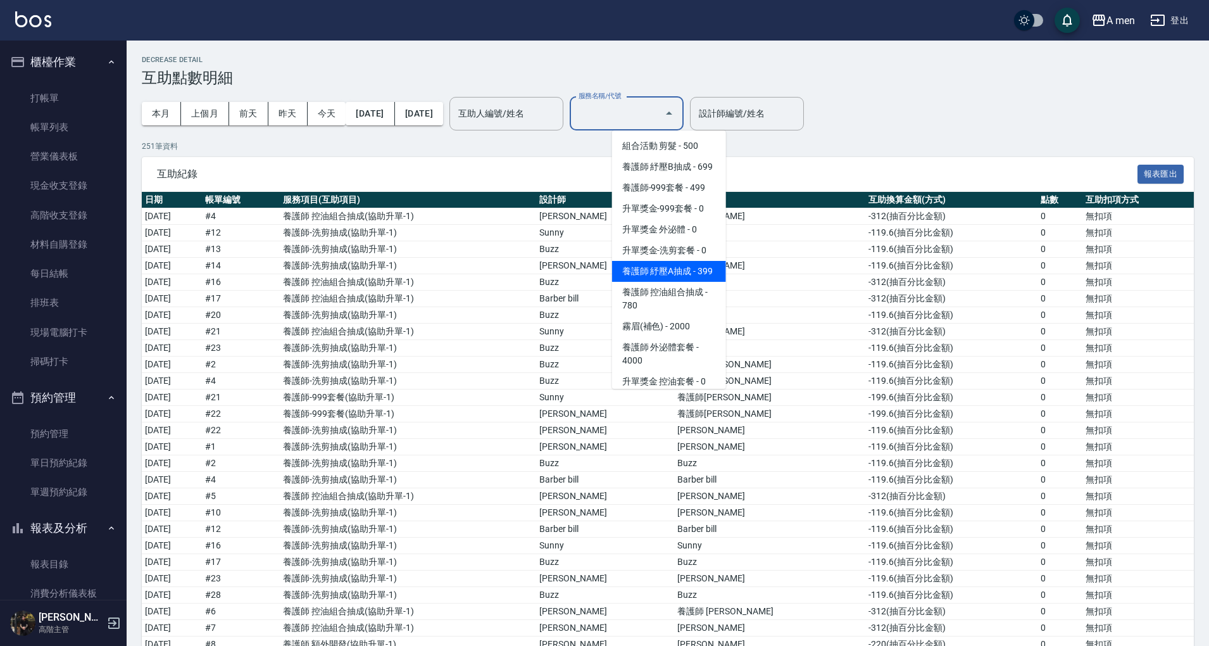
drag, startPoint x: 680, startPoint y: 282, endPoint x: 670, endPoint y: 273, distance: 13.5
click at [680, 282] on span "養護師 紓壓A抽成 - 399" at bounding box center [669, 271] width 114 height 21
type input "養護師 紓壓A抽成"
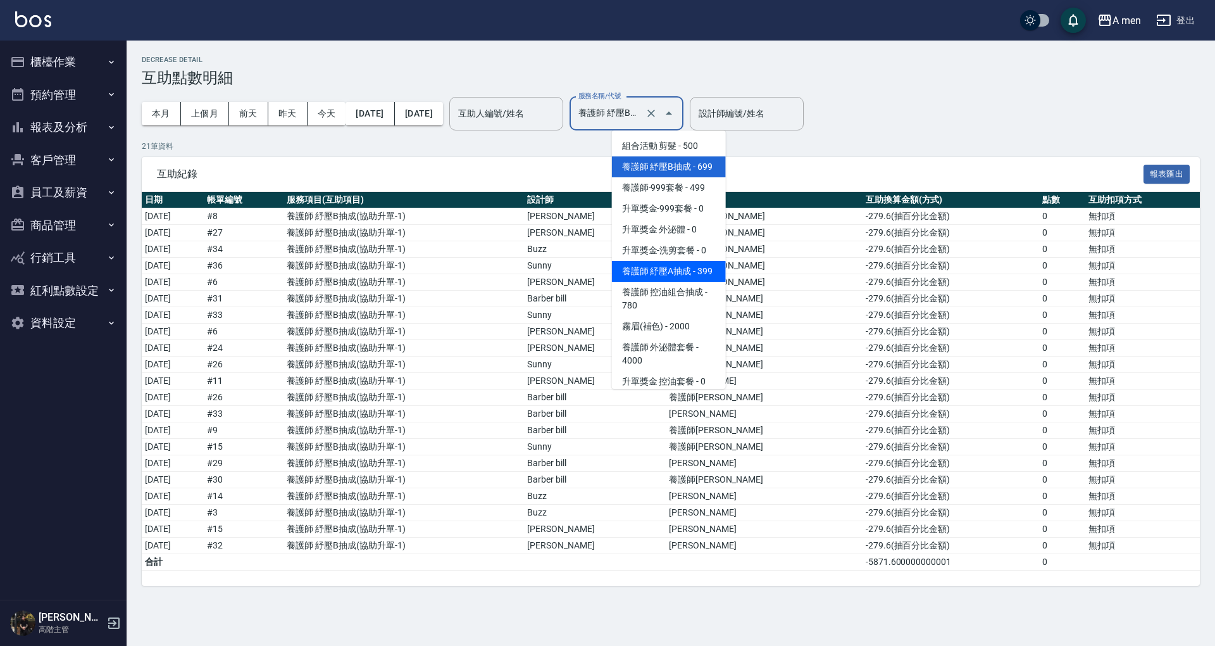
click at [680, 281] on span "養護師 紓壓A抽成 - 399" at bounding box center [669, 271] width 114 height 21
type input "養護師 紓壓A抽成"
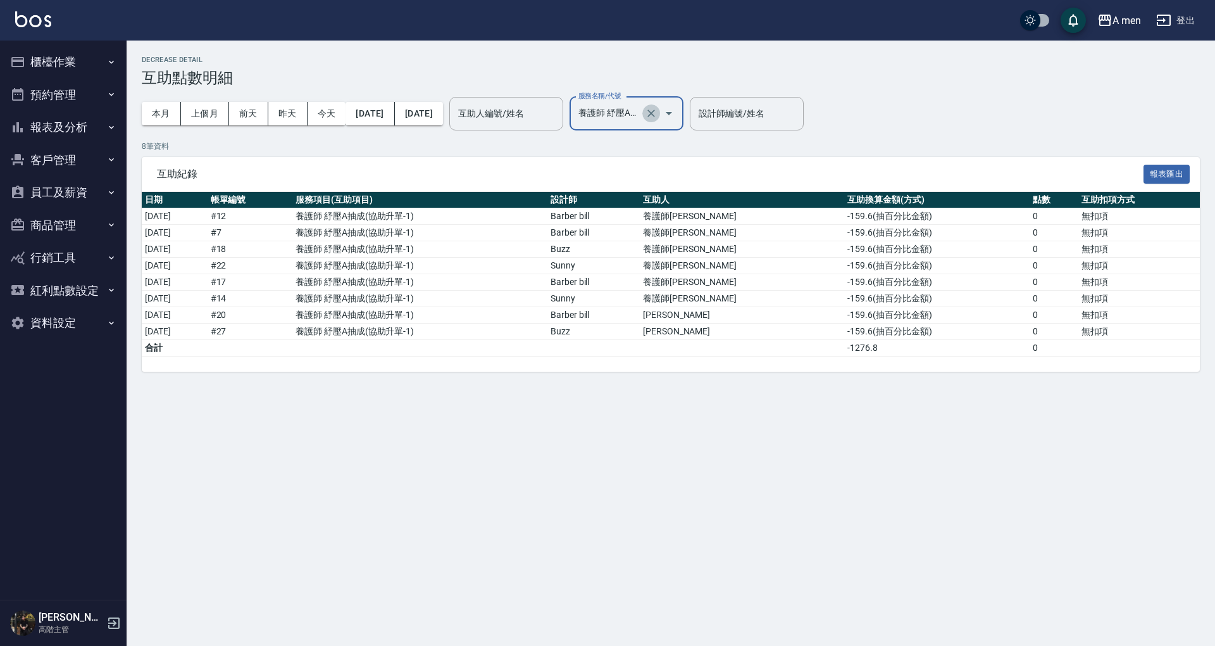
drag, startPoint x: 693, startPoint y: 116, endPoint x: 683, endPoint y: 116, distance: 10.1
click at [658, 116] on icon "Clear" at bounding box center [651, 113] width 13 height 13
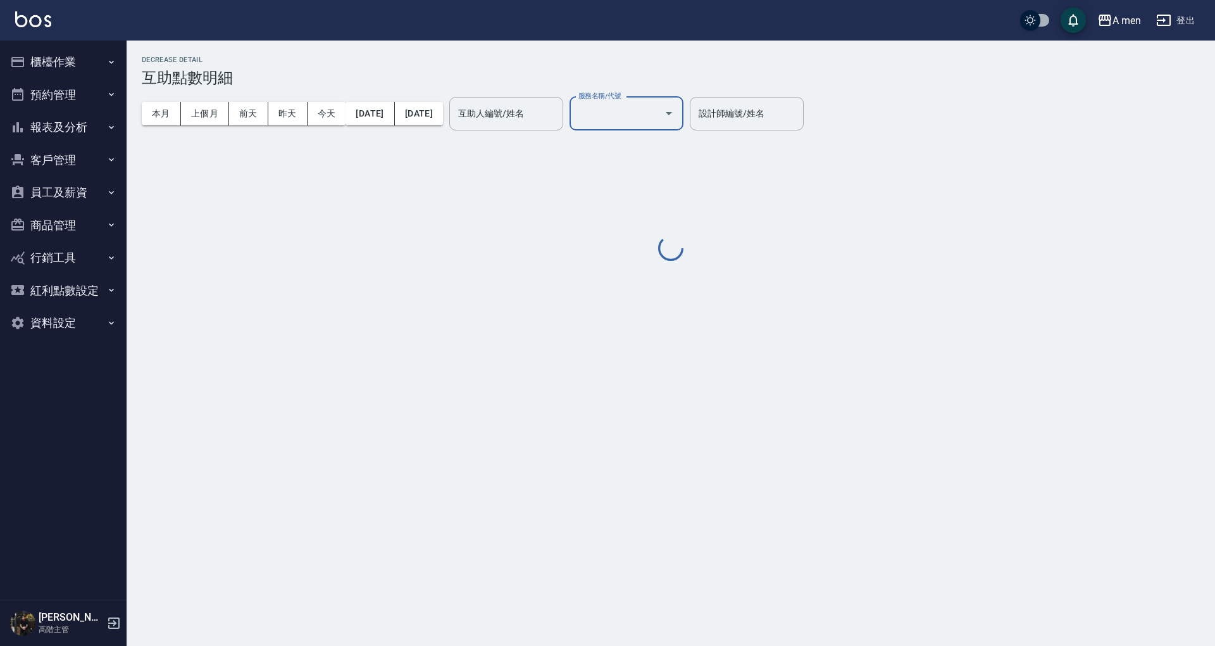
click at [659, 113] on input "服務名稱/代號" at bounding box center [617, 114] width 84 height 22
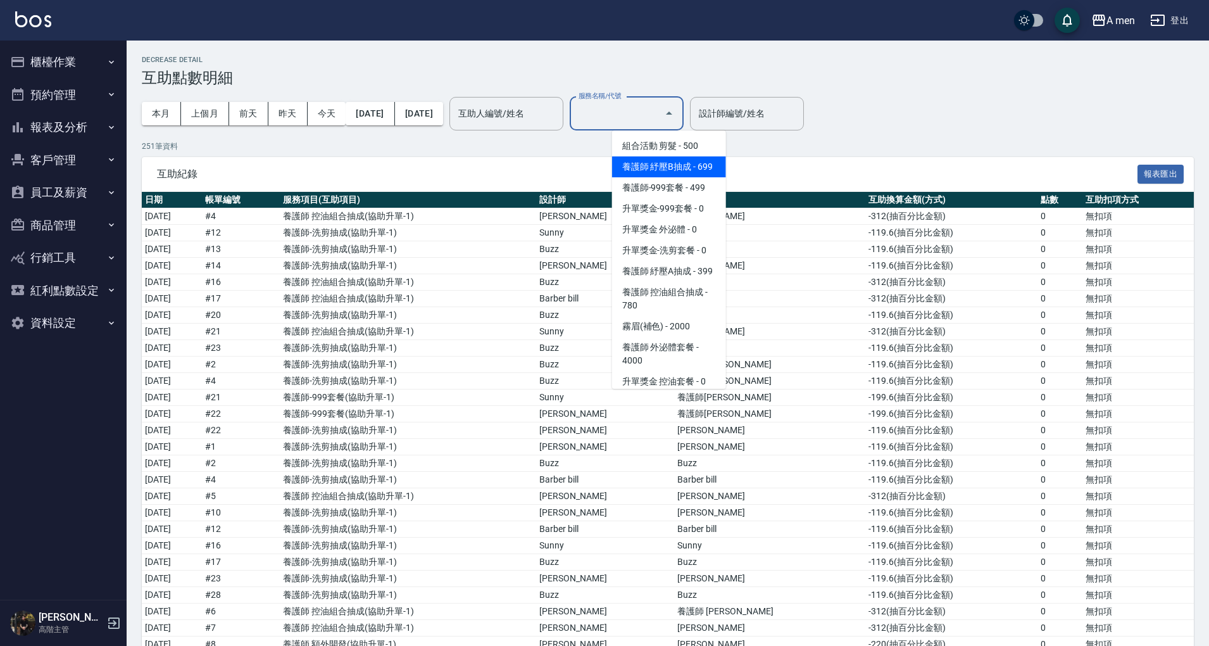
click at [673, 165] on span "養護師 紓壓B抽成 - 699" at bounding box center [669, 166] width 114 height 21
type input "養護師 紓壓B抽成"
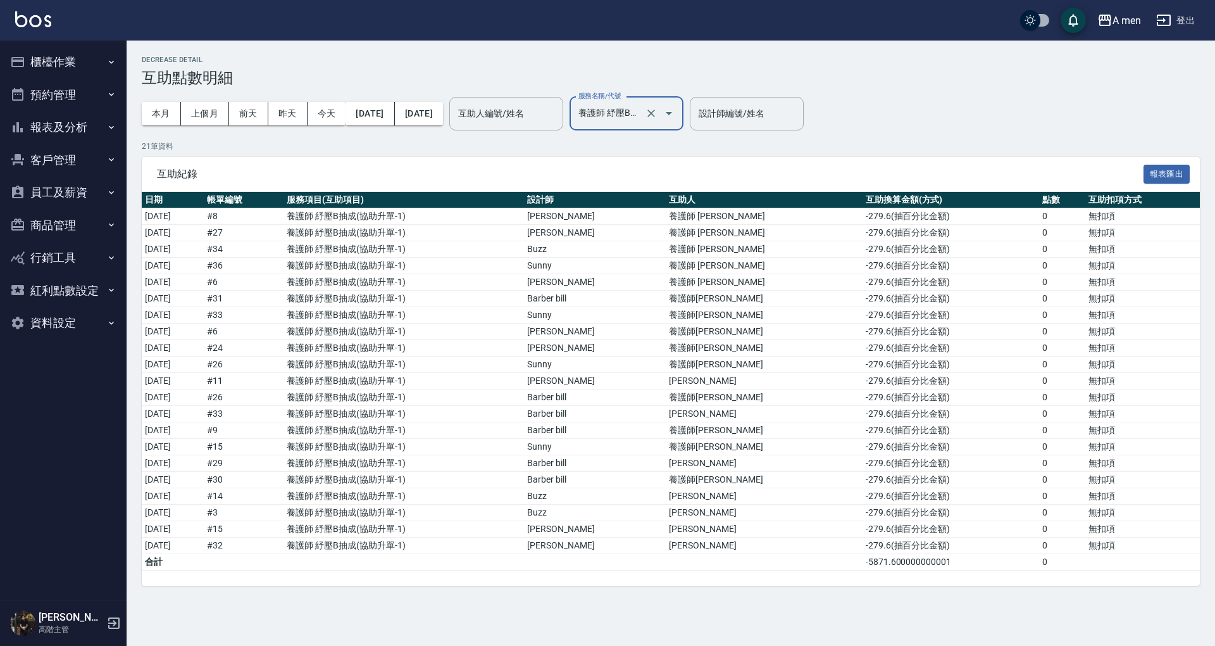
click at [746, 159] on div "互助紀錄 報表匯出" at bounding box center [671, 174] width 1058 height 35
click at [676, 42] on div "Decrease Detail 互助點數明細 本月 上個月 前天 昨天 今天 2025/09/01 2025/09/30 互助人編號/姓名 互助人編號/姓名 …" at bounding box center [671, 321] width 1089 height 560
click at [666, 272] on td "Sunny" at bounding box center [595, 266] width 142 height 16
click at [644, 82] on h3 "互助點數明細" at bounding box center [671, 78] width 1058 height 18
